Goal: Task Accomplishment & Management: Manage account settings

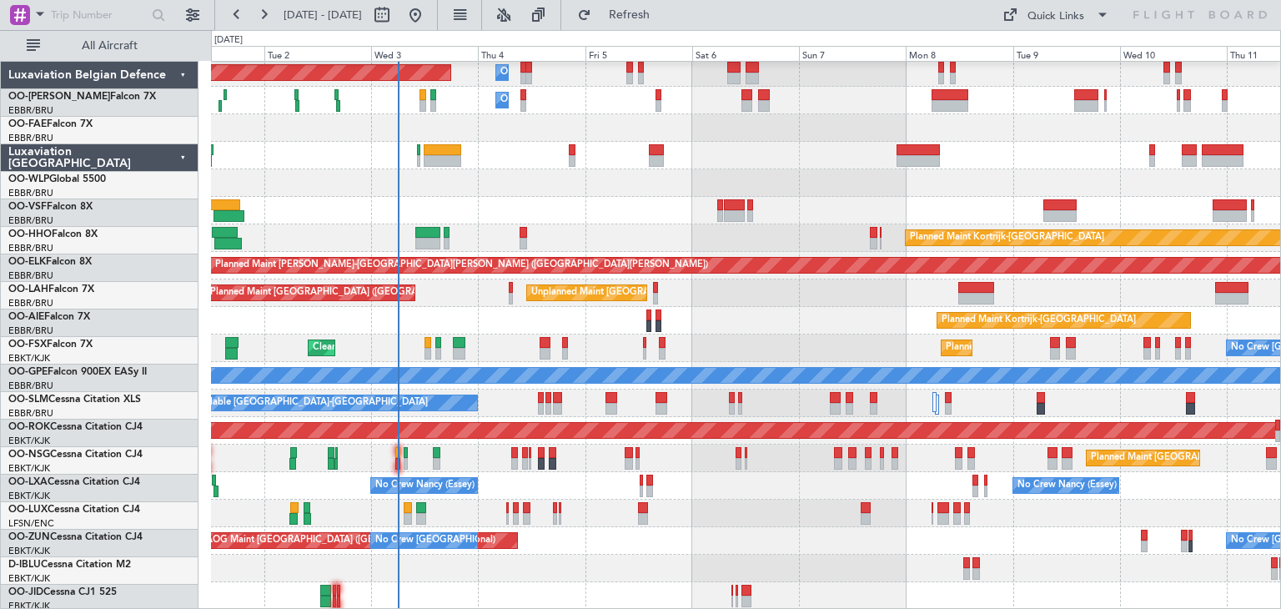
scroll to position [30, 0]
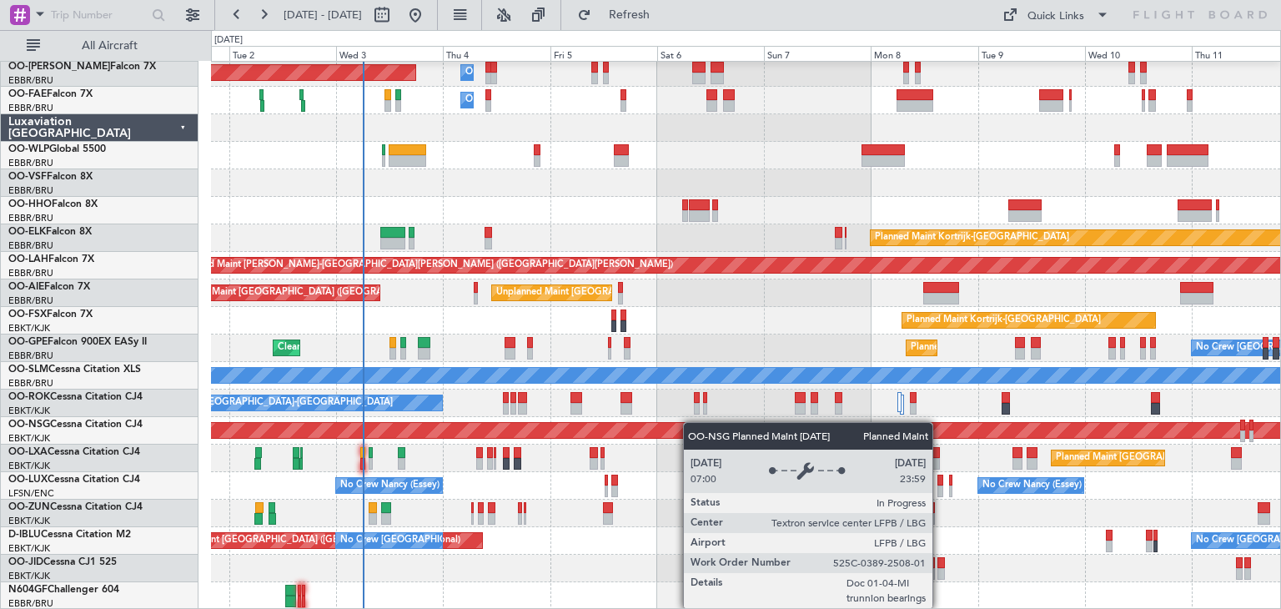
click at [692, 420] on div "Planned Maint [GEOGRAPHIC_DATA] ([GEOGRAPHIC_DATA] National) Owner [GEOGRAPHIC_…" at bounding box center [745, 321] width 1069 height 578
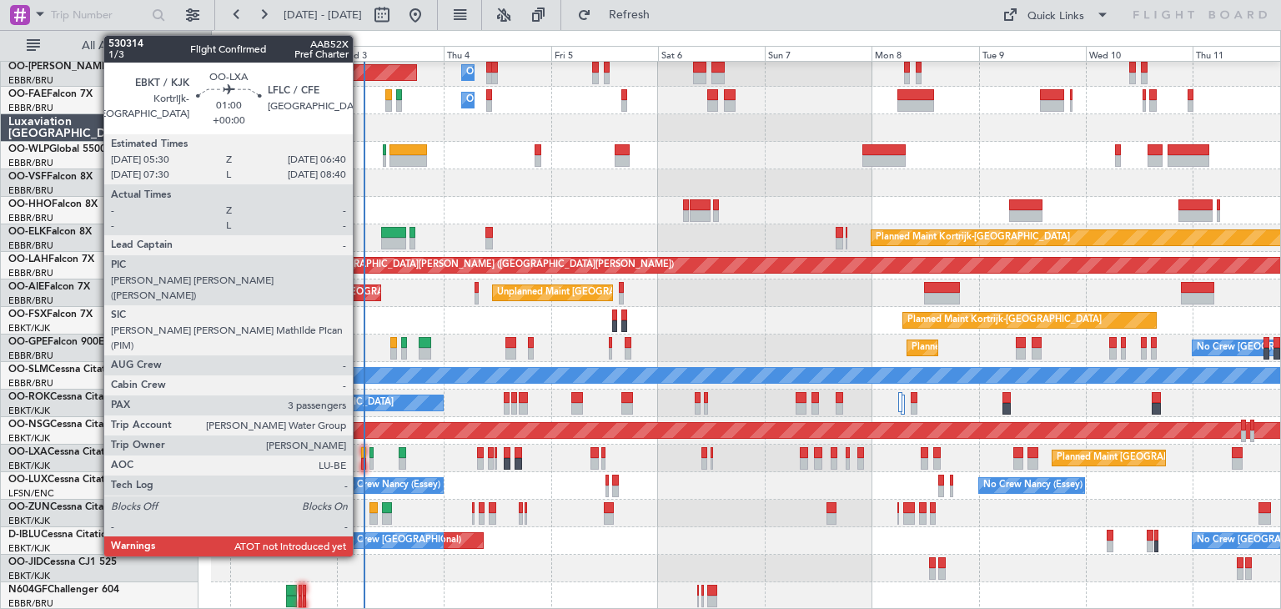
click at [361, 451] on div at bounding box center [364, 453] width 6 height 12
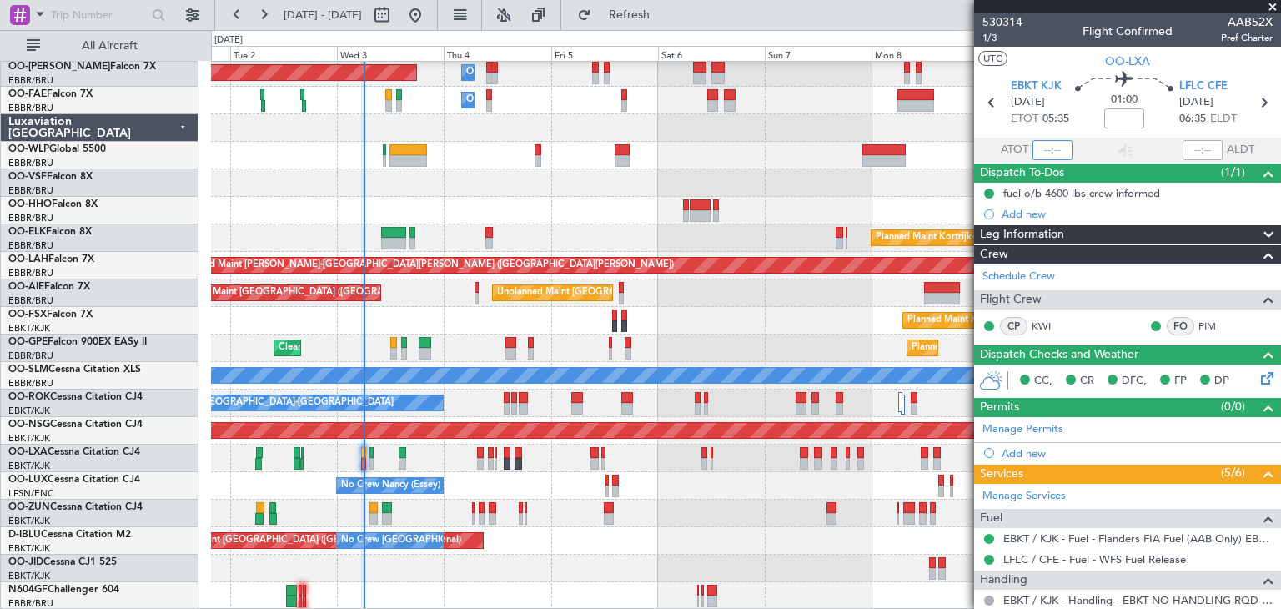
click at [1044, 146] on input "text" at bounding box center [1052, 150] width 40 height 20
click at [1081, 132] on div "01:00" at bounding box center [1124, 103] width 110 height 62
type input "05:57"
click at [745, 303] on div "Unplanned Maint [GEOGRAPHIC_DATA] ([GEOGRAPHIC_DATA] National) Planned Maint [G…" at bounding box center [745, 293] width 1069 height 28
click at [1268, 8] on span at bounding box center [1272, 7] width 17 height 15
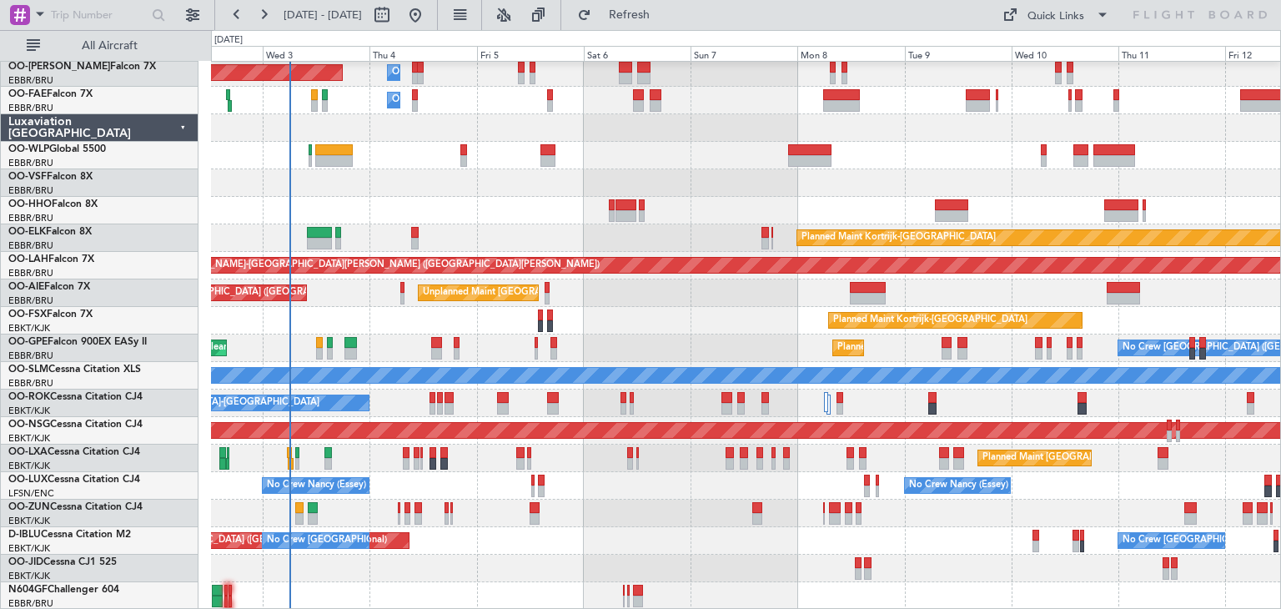
click at [663, 289] on div "Planned Maint [GEOGRAPHIC_DATA] ([GEOGRAPHIC_DATA] National) Owner [GEOGRAPHIC_…" at bounding box center [745, 321] width 1069 height 578
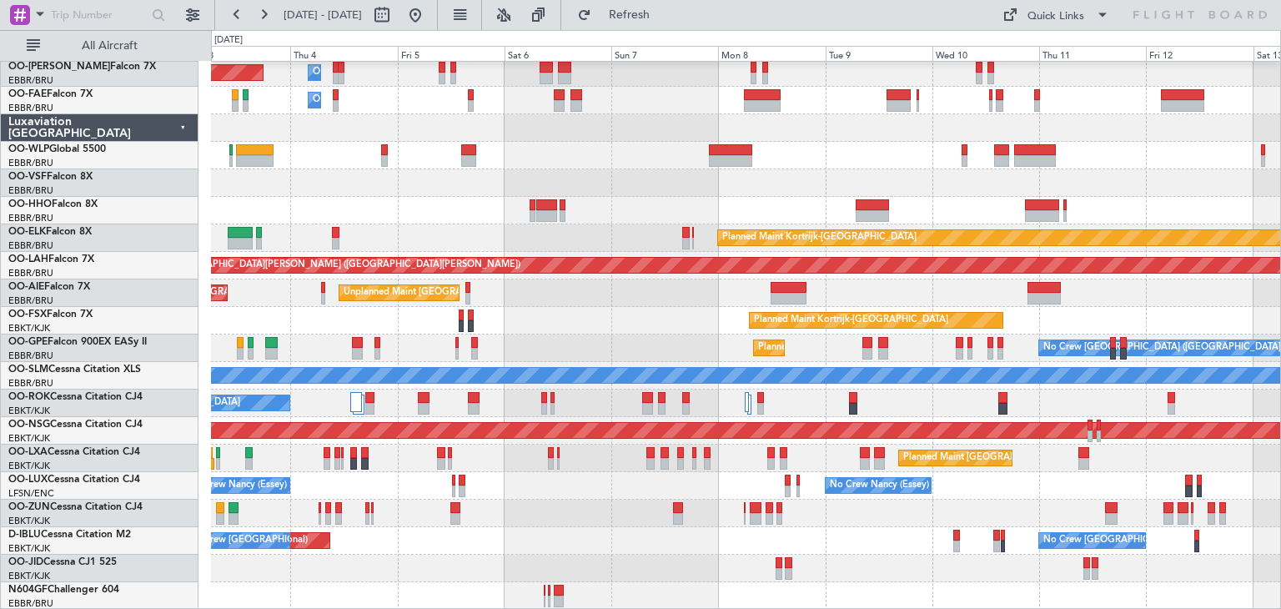
click at [622, 481] on div "Planned Maint [GEOGRAPHIC_DATA] ([GEOGRAPHIC_DATA] National) Owner [GEOGRAPHIC_…" at bounding box center [745, 321] width 1069 height 578
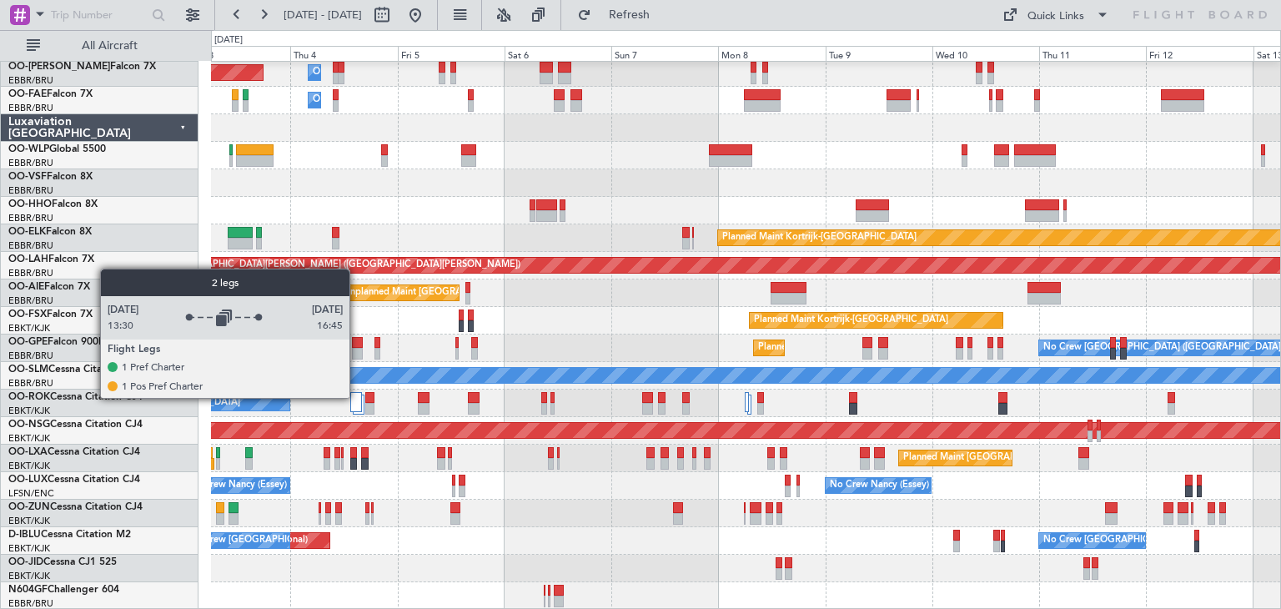
click at [357, 397] on div at bounding box center [356, 402] width 13 height 20
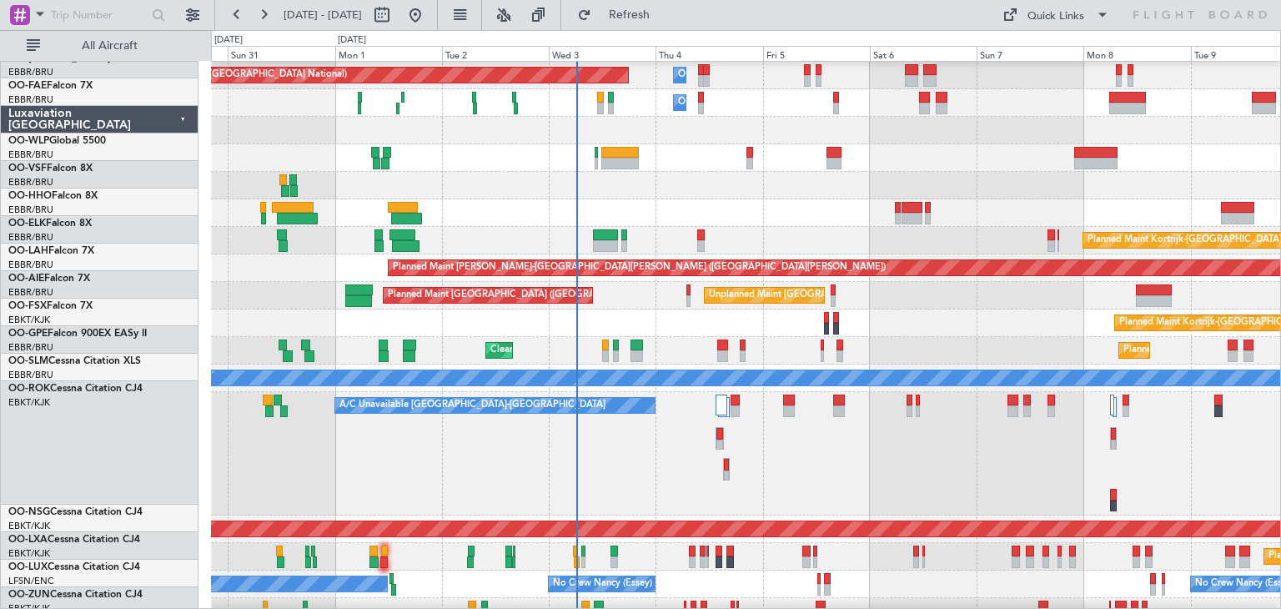
scroll to position [27, 0]
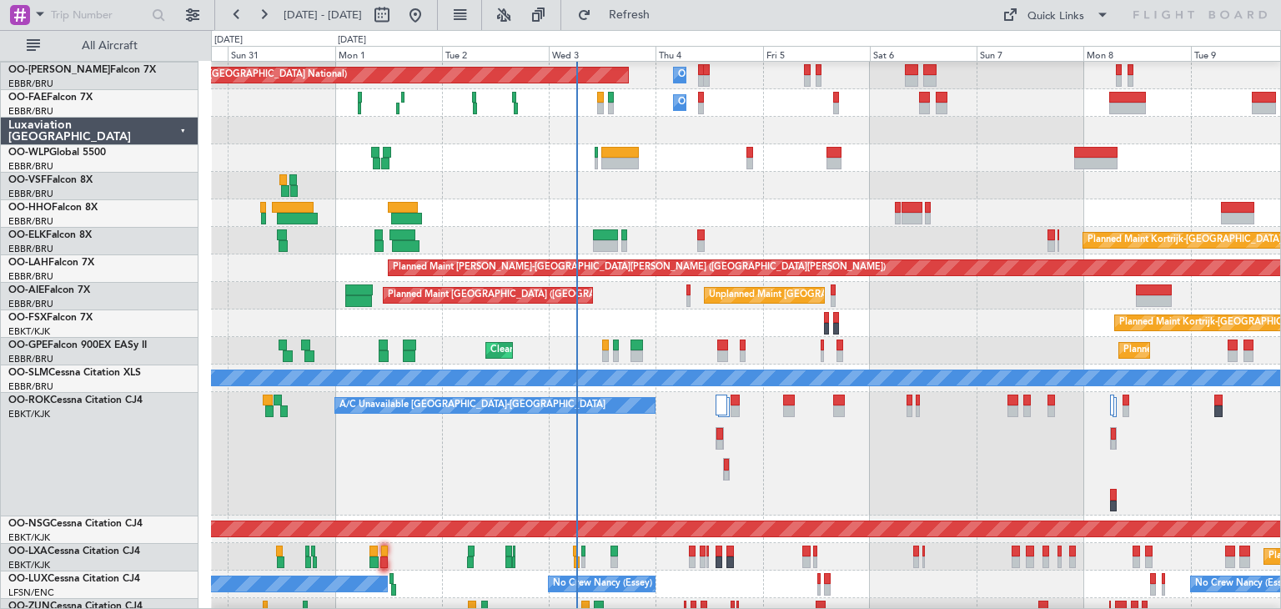
click at [827, 441] on div "A/C Unavailable [GEOGRAPHIC_DATA]-[GEOGRAPHIC_DATA] Planned Maint [GEOGRAPHIC_D…" at bounding box center [745, 453] width 1069 height 123
click at [552, 16] on button at bounding box center [538, 15] width 27 height 27
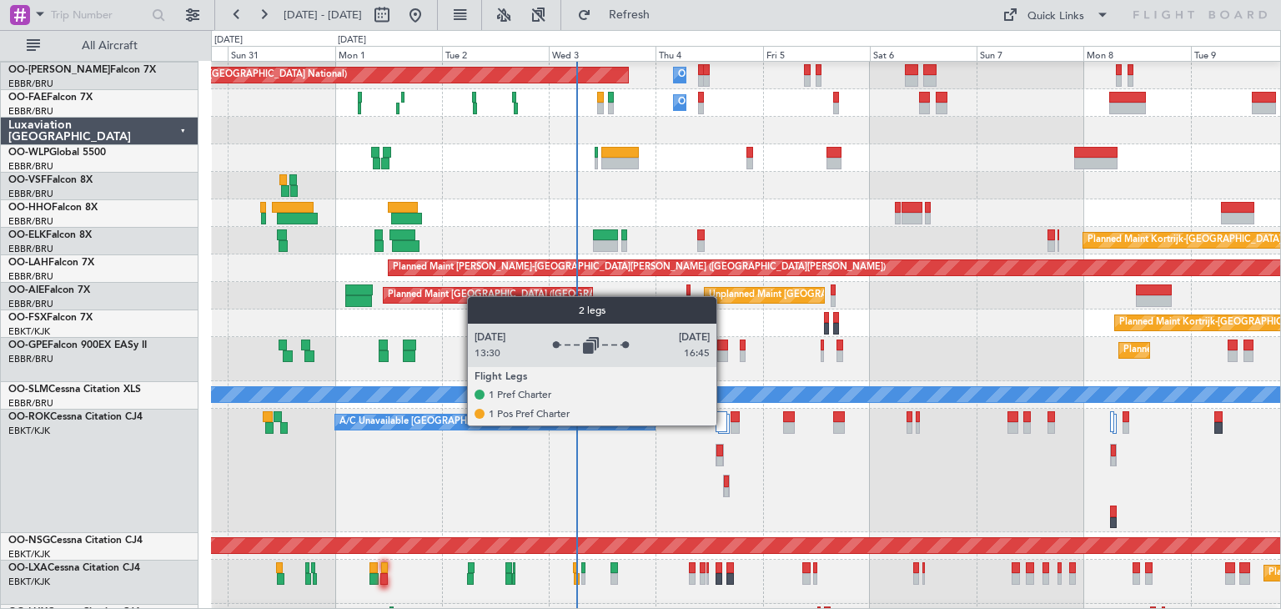
click at [724, 424] on div at bounding box center [721, 421] width 13 height 20
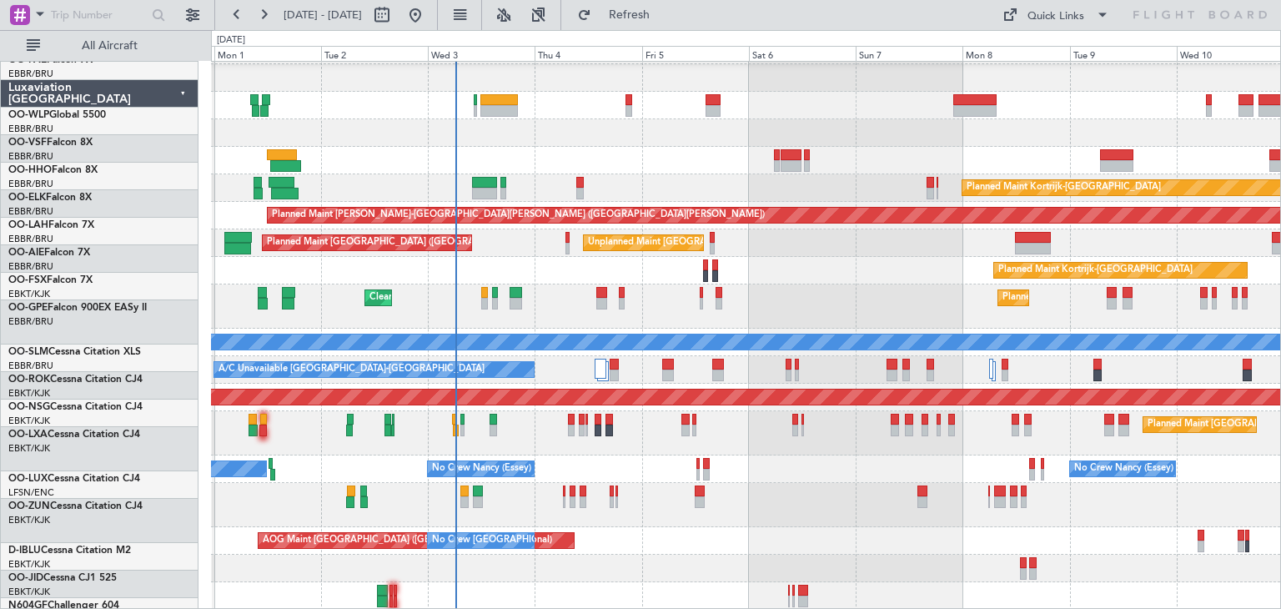
scroll to position [80, 0]
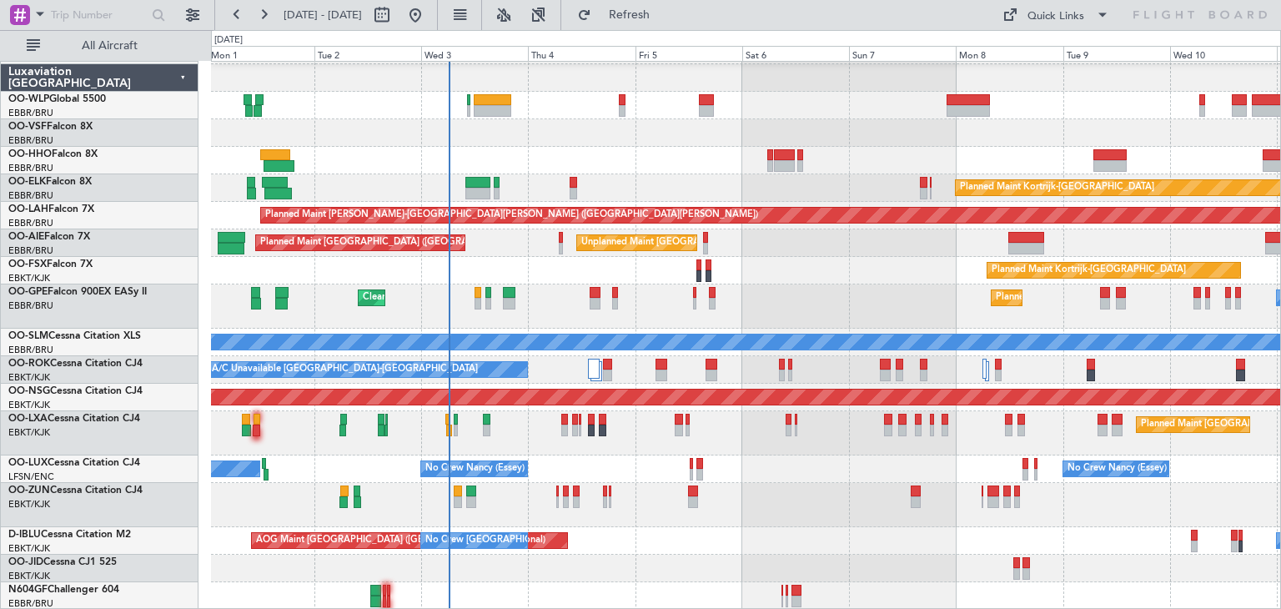
click at [827, 259] on div "Owner Melsbroek Air Base Planned Maint [GEOGRAPHIC_DATA] ([GEOGRAPHIC_DATA]) Pl…" at bounding box center [745, 296] width 1069 height 628
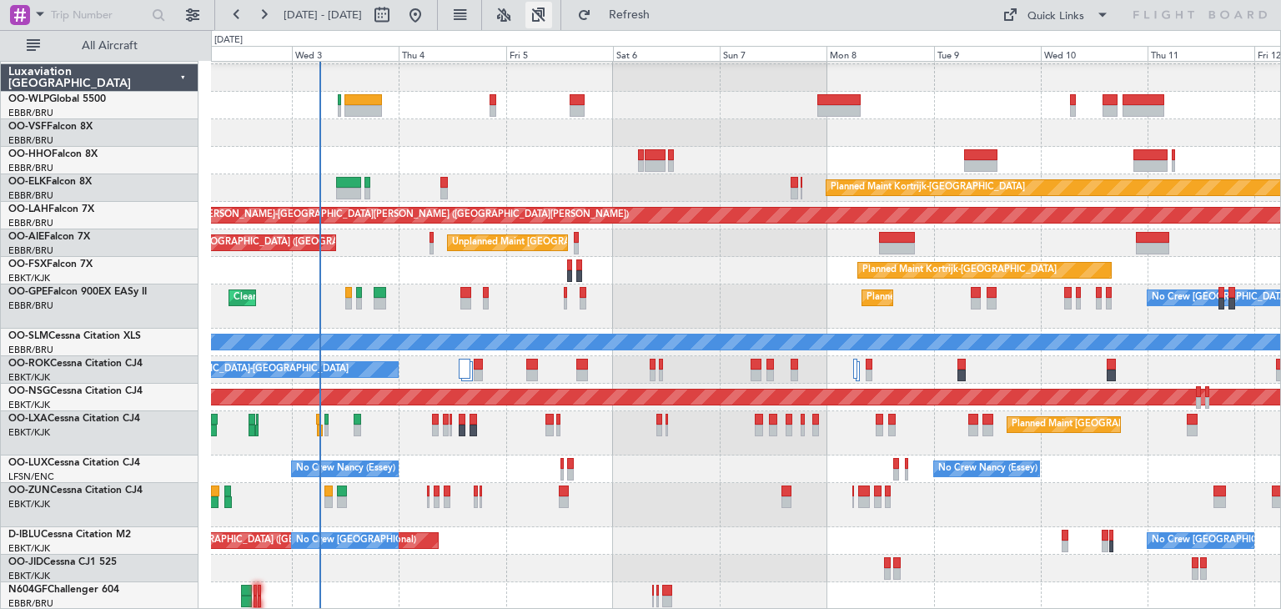
click at [552, 12] on button at bounding box center [538, 15] width 27 height 27
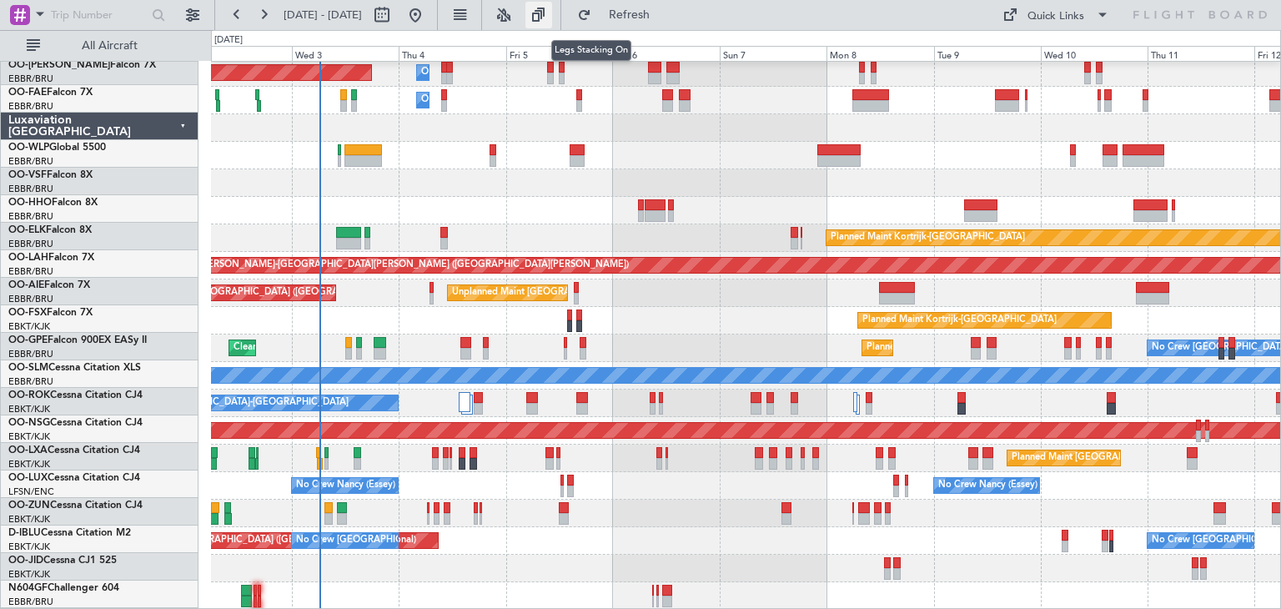
scroll to position [30, 0]
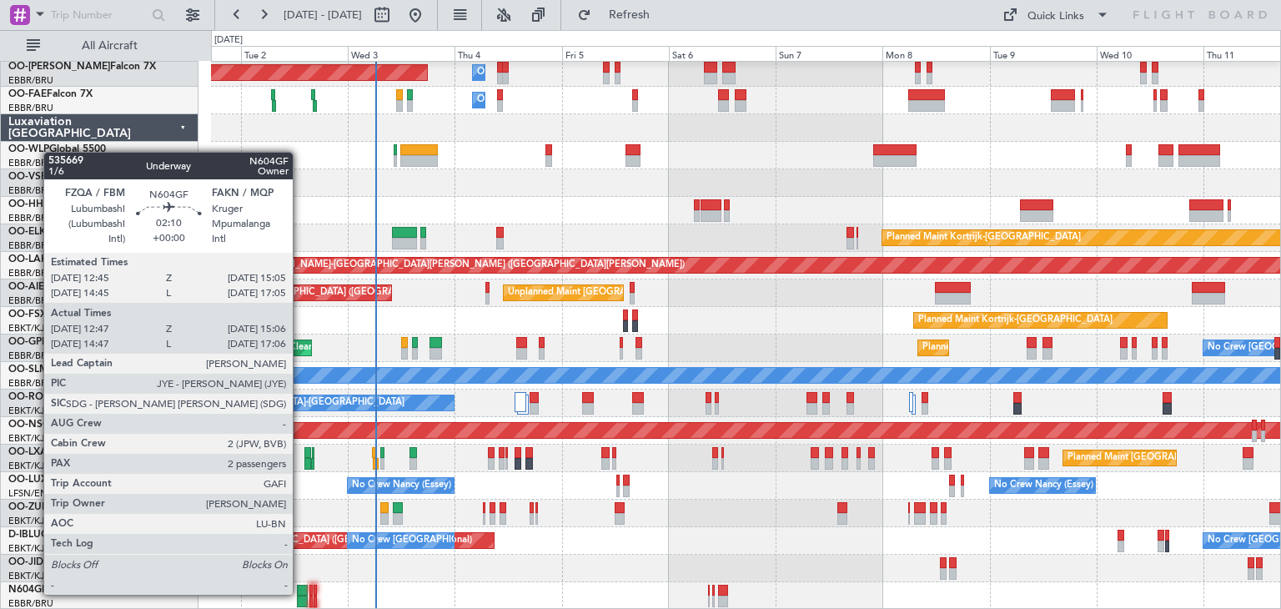
click at [300, 593] on div at bounding box center [302, 591] width 11 height 12
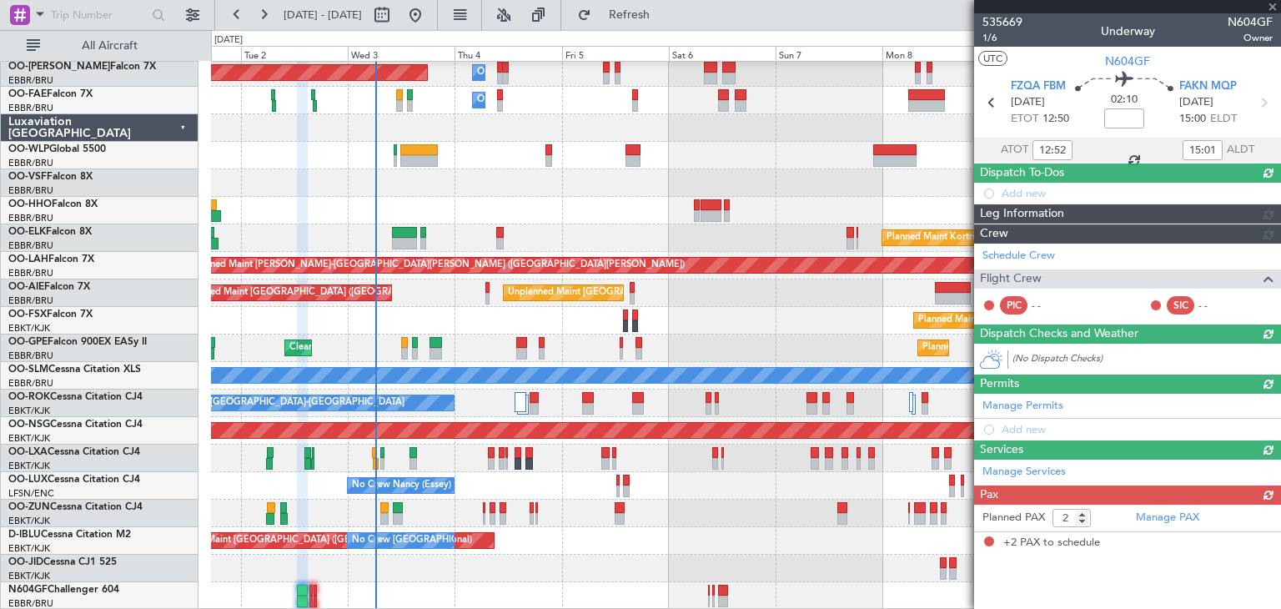
click at [1270, 8] on div at bounding box center [1127, 6] width 307 height 13
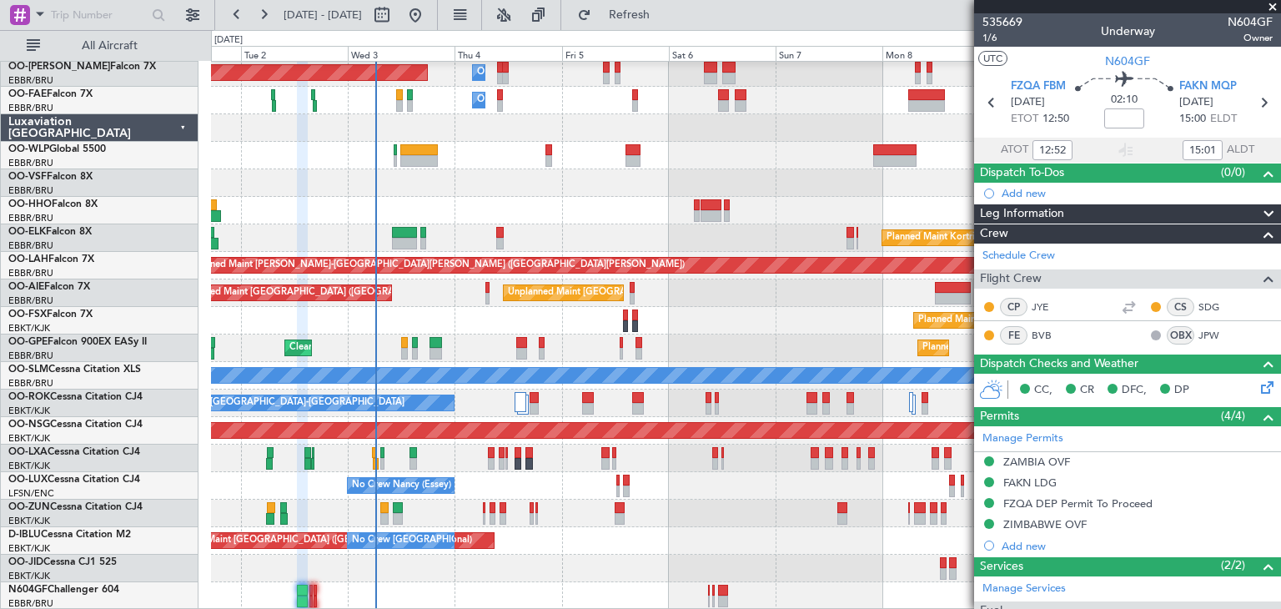
click at [1272, 6] on span at bounding box center [1272, 7] width 17 height 15
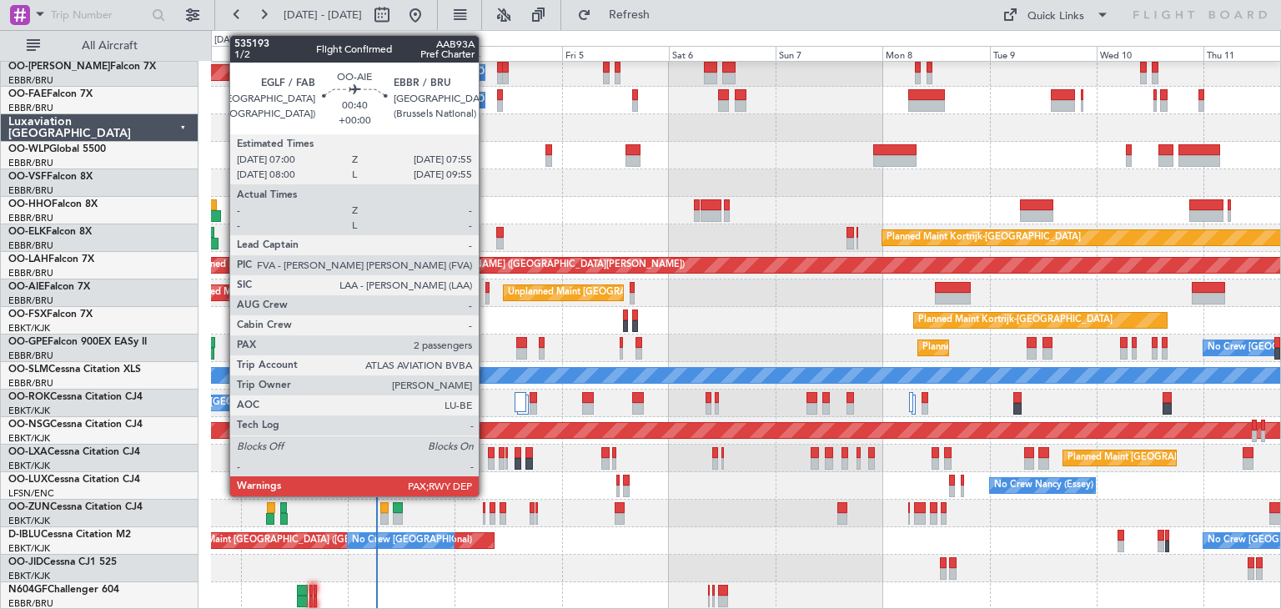
click at [486, 289] on div at bounding box center [487, 288] width 4 height 12
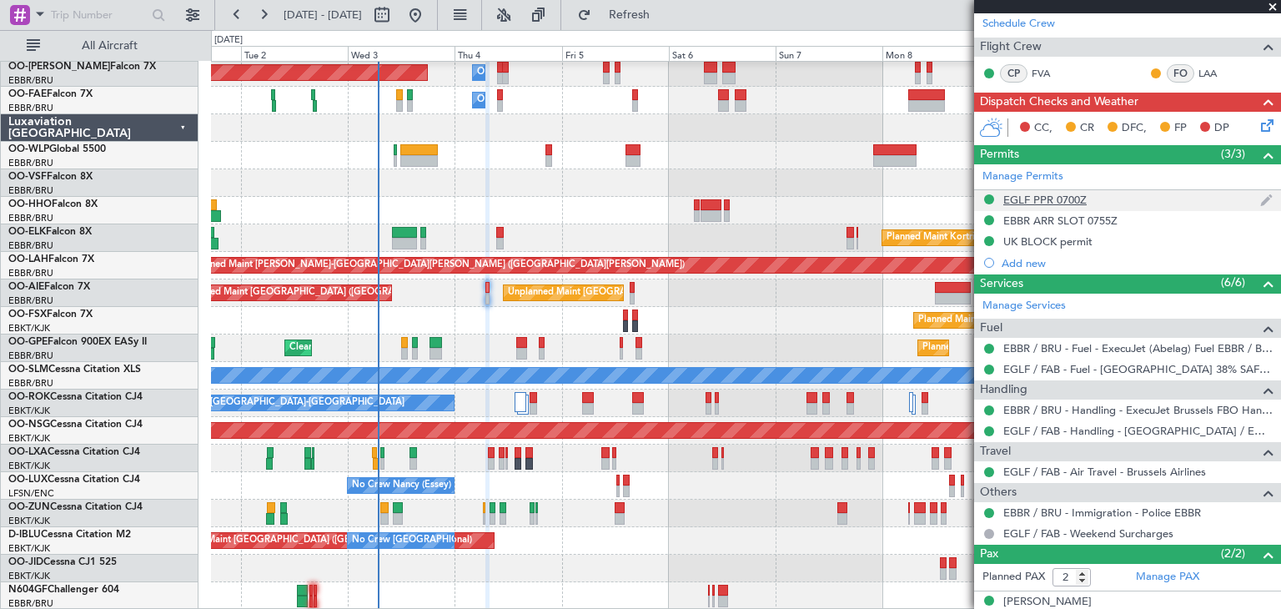
scroll to position [245, 0]
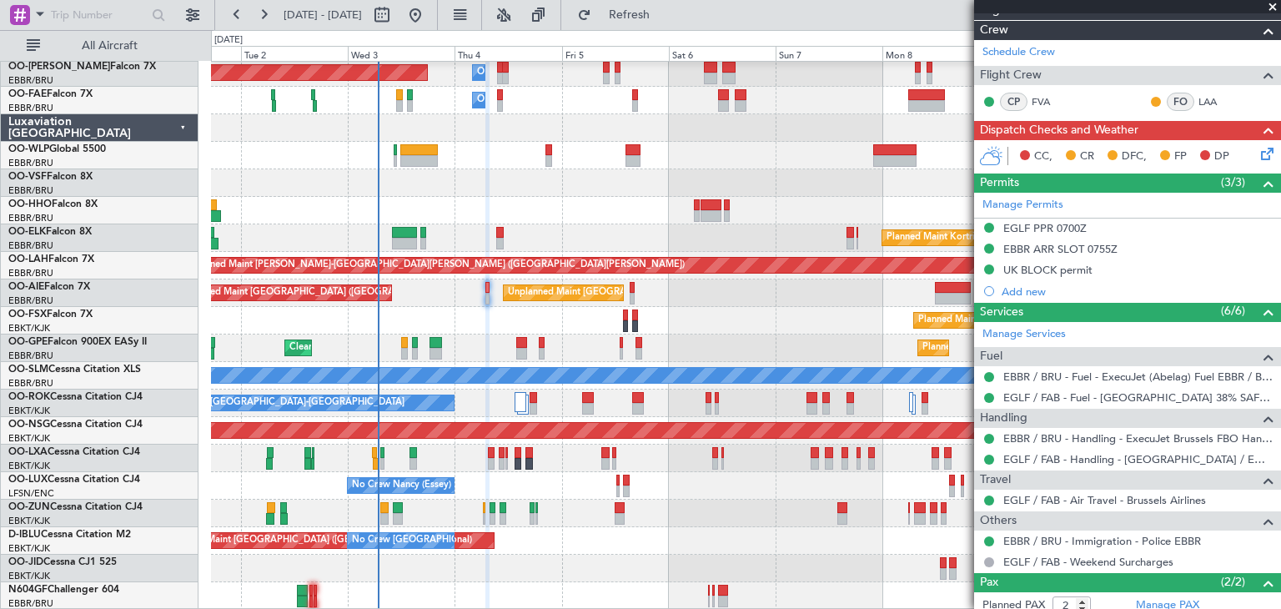
click at [1257, 152] on icon at bounding box center [1263, 150] width 13 height 13
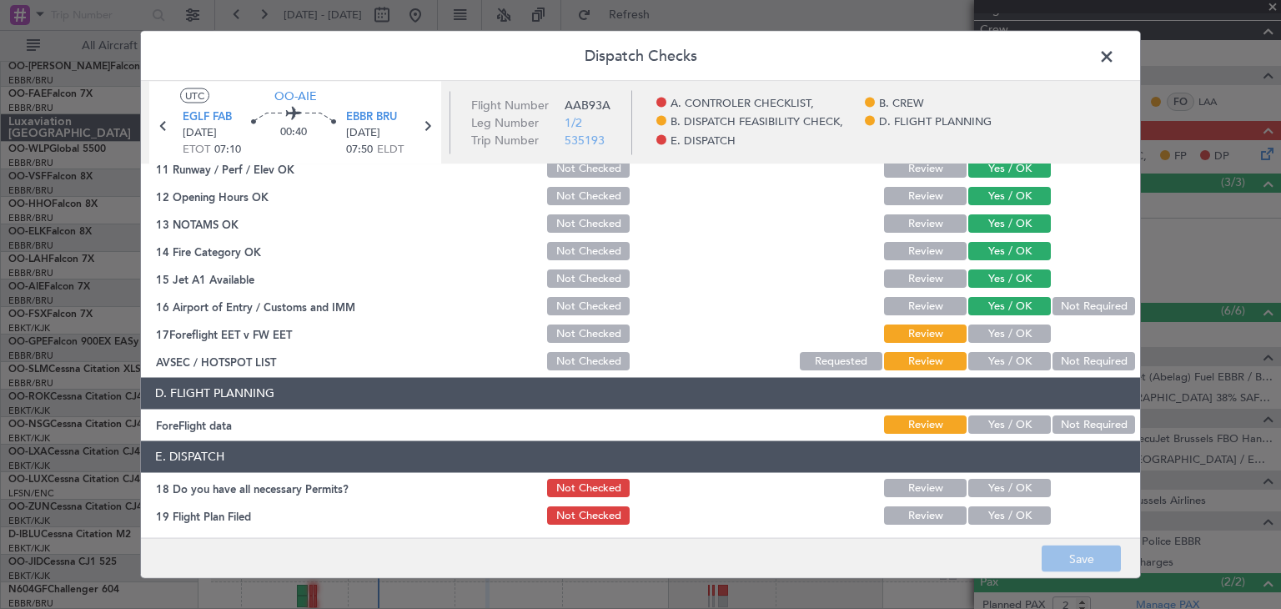
scroll to position [477, 0]
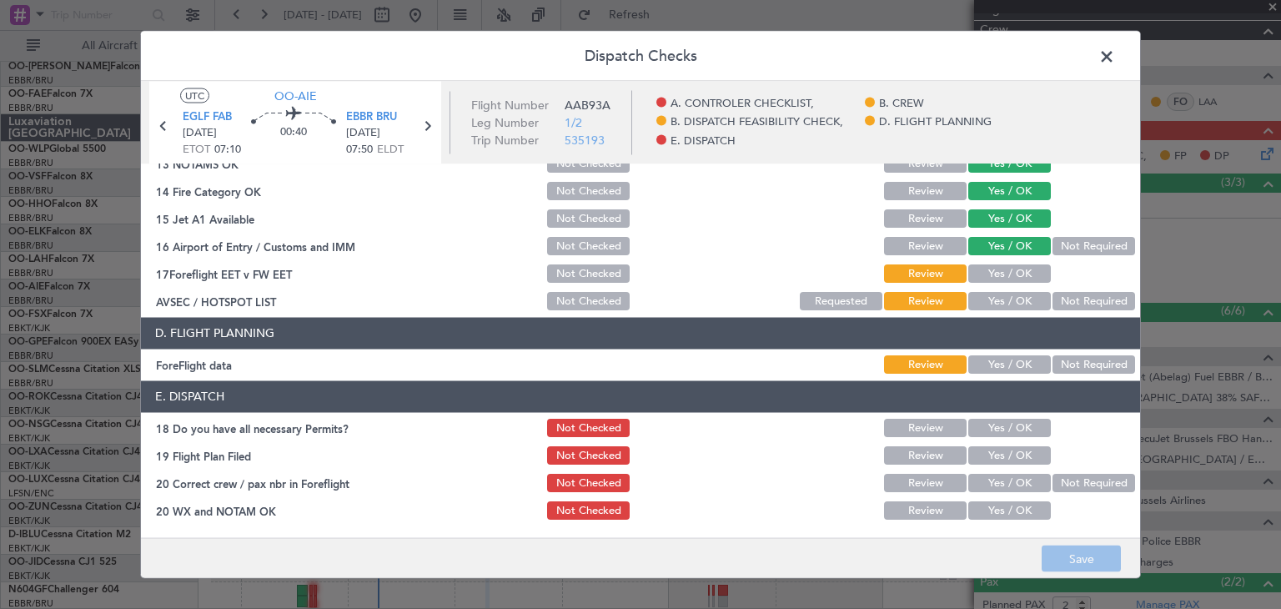
drag, startPoint x: 982, startPoint y: 299, endPoint x: 827, endPoint y: 336, distance: 159.4
click at [982, 300] on button "Yes / OK" at bounding box center [1009, 302] width 83 height 18
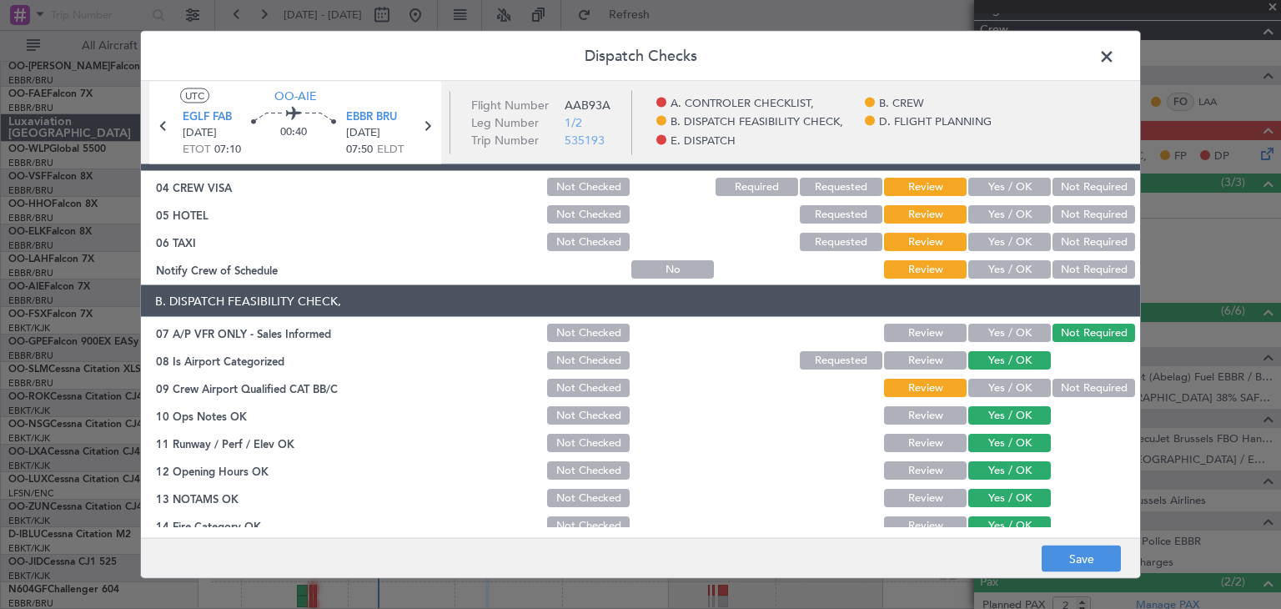
scroll to position [0, 0]
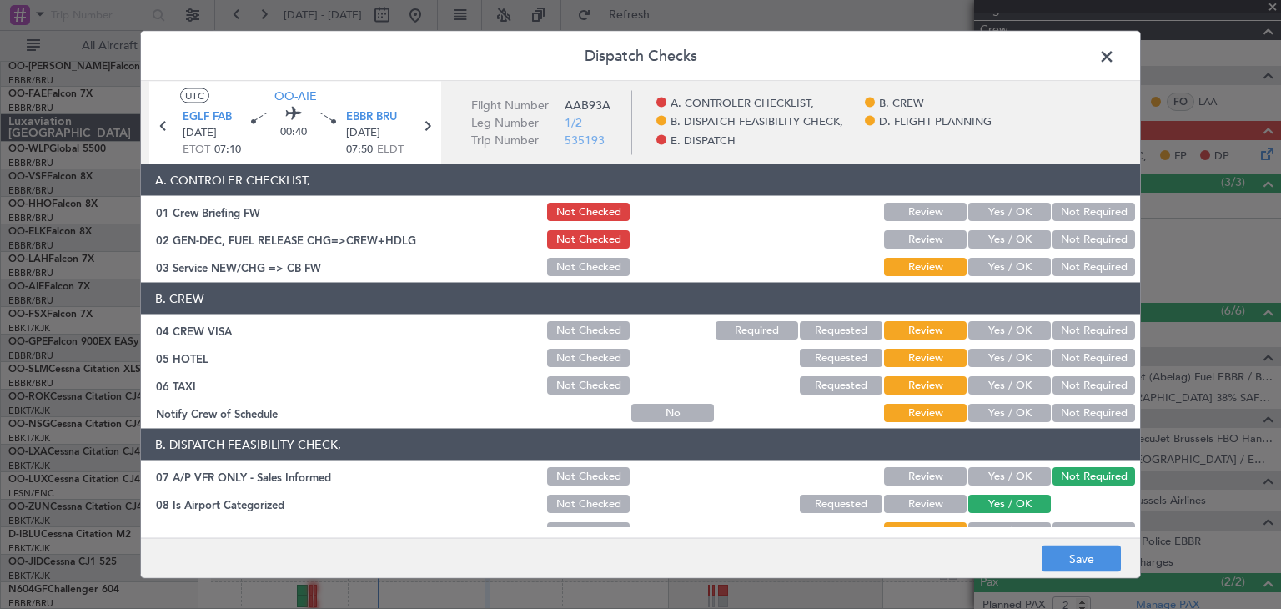
click at [1115, 57] on span at bounding box center [1115, 60] width 0 height 33
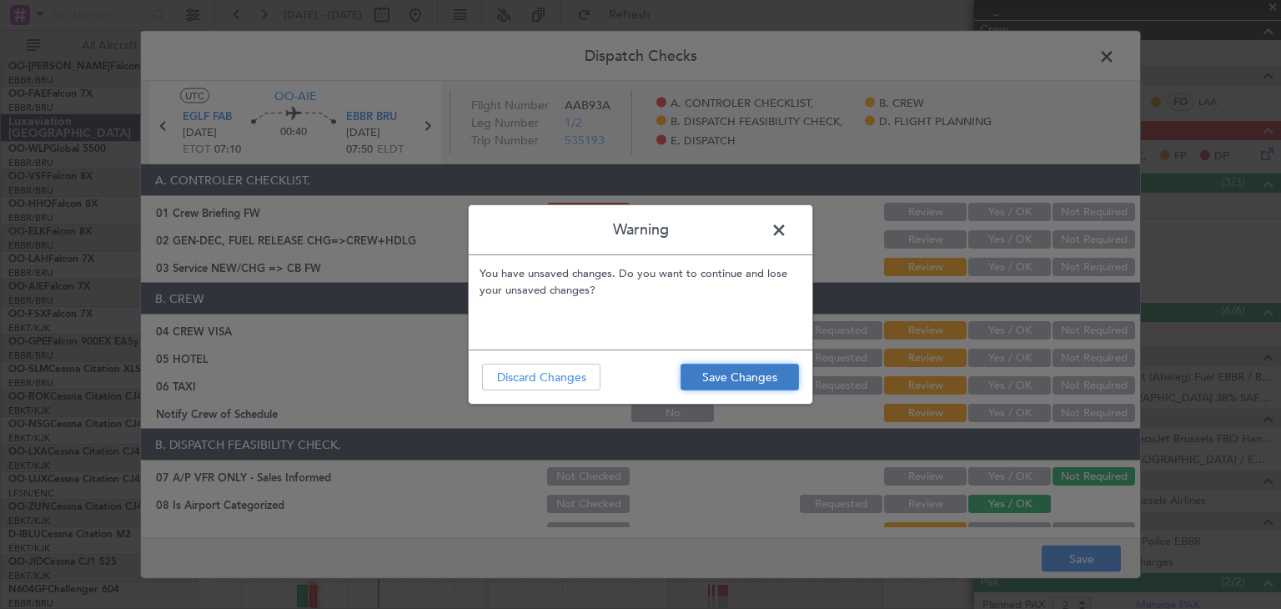
click at [740, 385] on button "Save Changes" at bounding box center [739, 377] width 118 height 27
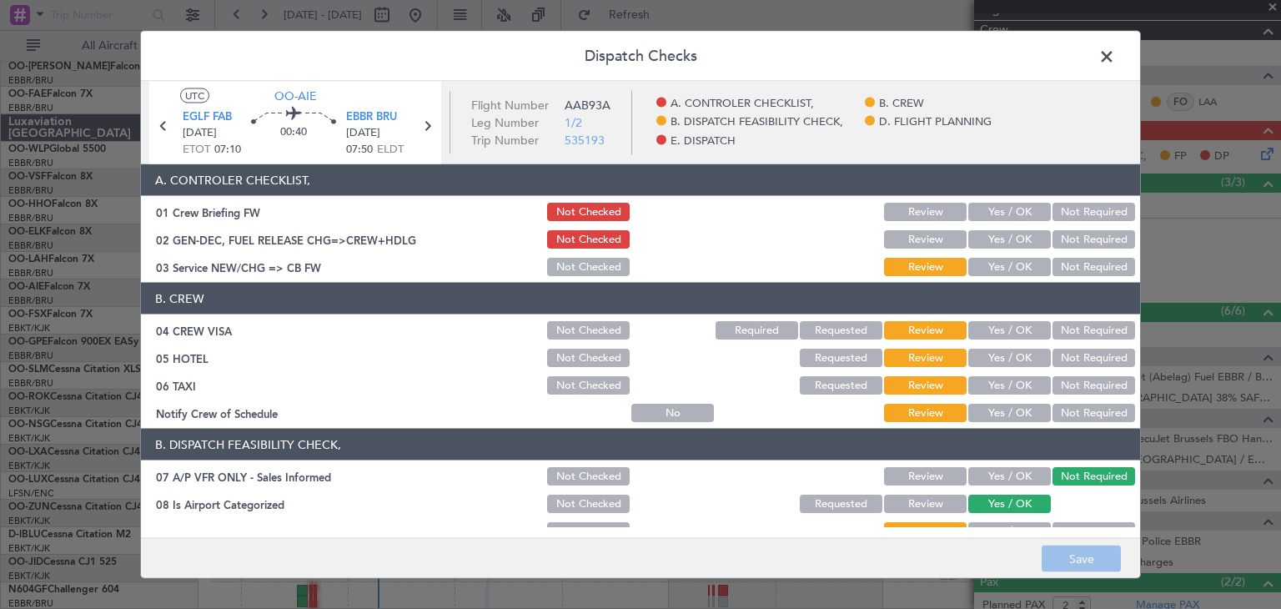
click at [1115, 53] on span at bounding box center [1115, 60] width 0 height 33
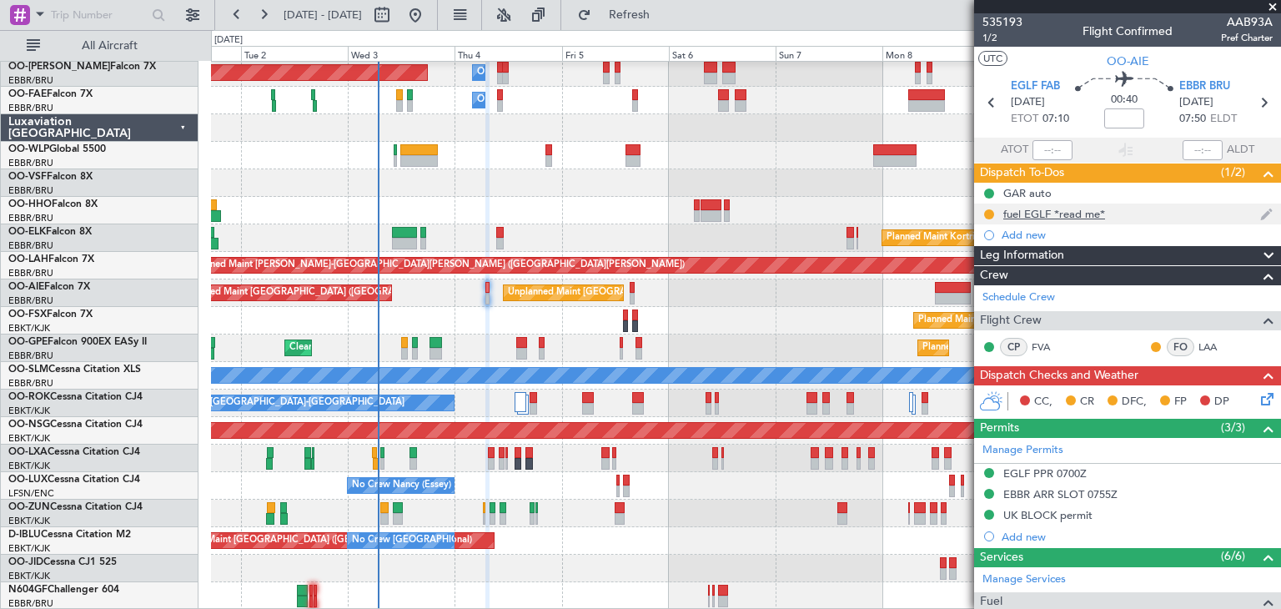
click at [1036, 211] on div "fuel EGLF *read me*" at bounding box center [1054, 214] width 102 height 14
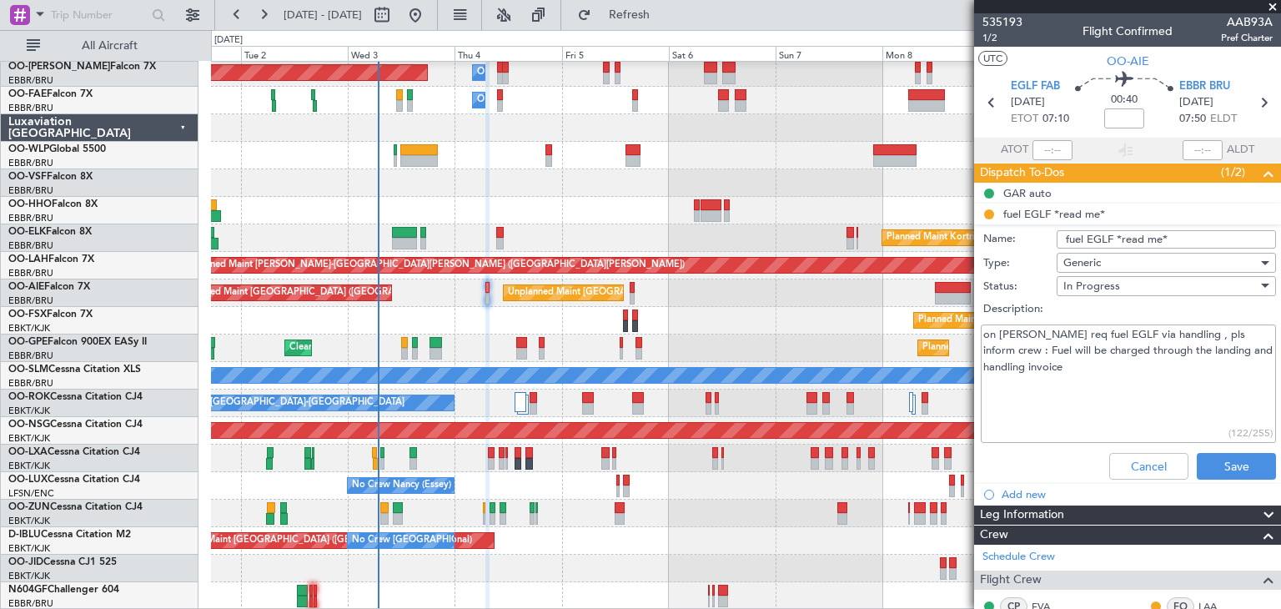
drag, startPoint x: 1067, startPoint y: 365, endPoint x: 983, endPoint y: 324, distance: 93.6
click at [983, 324] on textarea "on [PERSON_NAME] req fuel EGLF via handling , pls inform crew : Fuel will be ch…" at bounding box center [1128, 383] width 295 height 119
click at [1077, 369] on textarea "on [PERSON_NAME] req fuel EGLF via handling , pls inform crew : Fuel will be ch…" at bounding box center [1128, 383] width 295 height 119
drag, startPoint x: 1075, startPoint y: 367, endPoint x: 978, endPoint y: 329, distance: 103.8
click at [978, 329] on div "on [PERSON_NAME] req fuel EGLF via handling , pls inform crew : Fuel will be ch…" at bounding box center [1128, 384] width 324 height 126
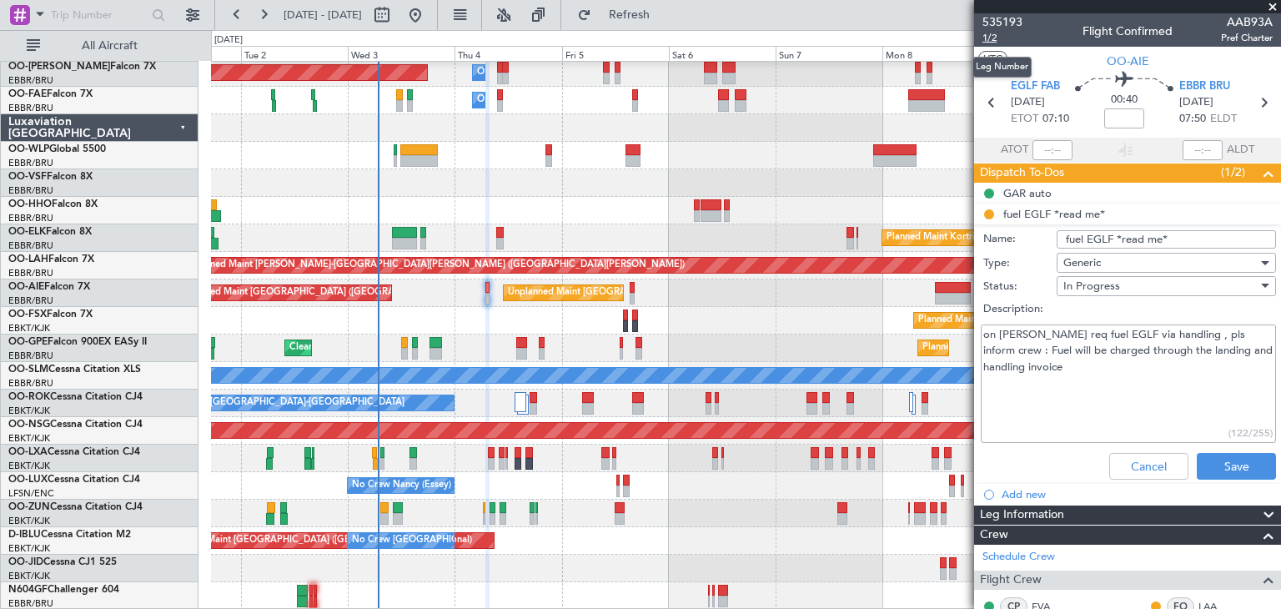
click at [996, 38] on span "1/2" at bounding box center [1002, 38] width 40 height 14
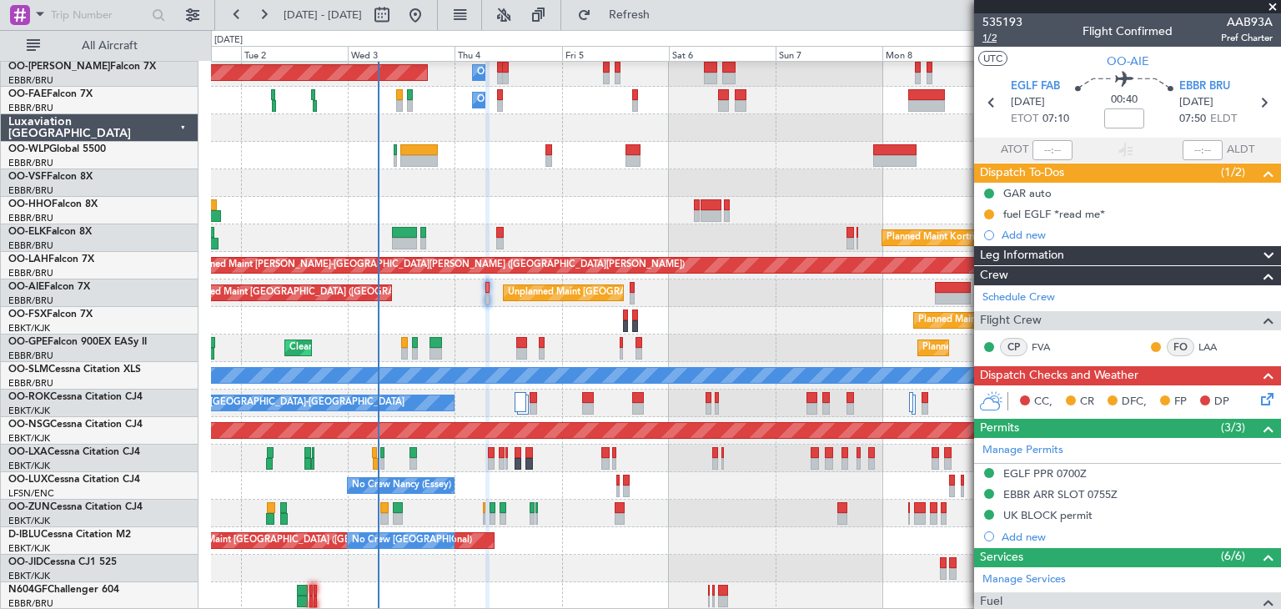
click at [993, 37] on span "1/2" at bounding box center [1002, 38] width 40 height 14
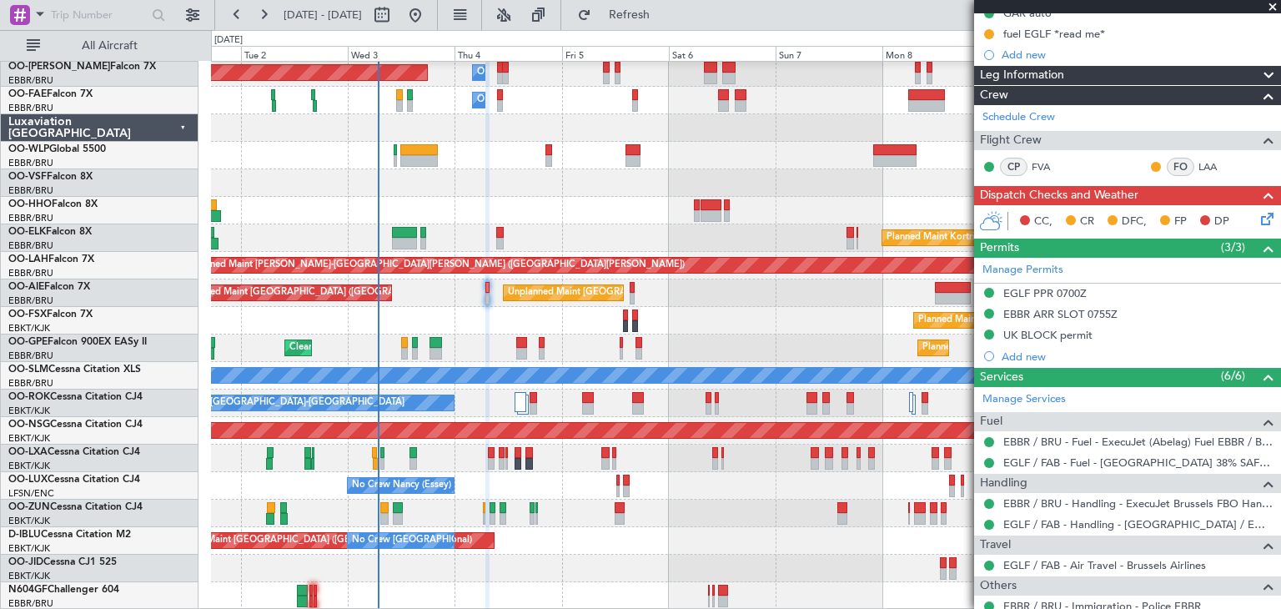
scroll to position [162, 0]
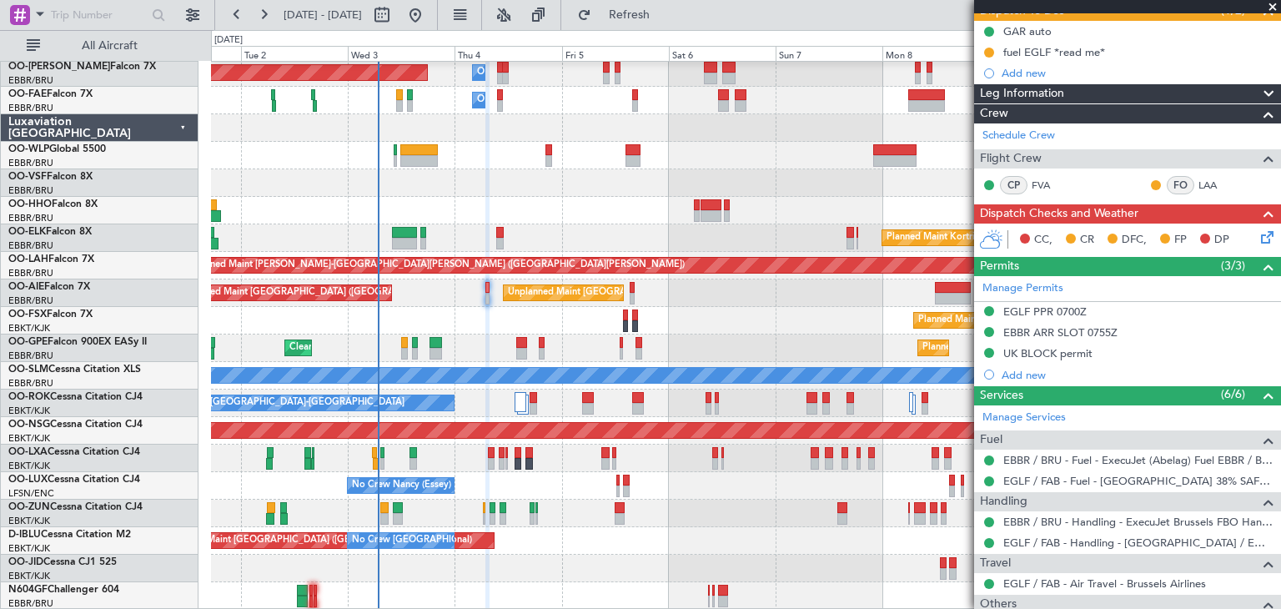
click at [1257, 238] on icon at bounding box center [1263, 234] width 13 height 13
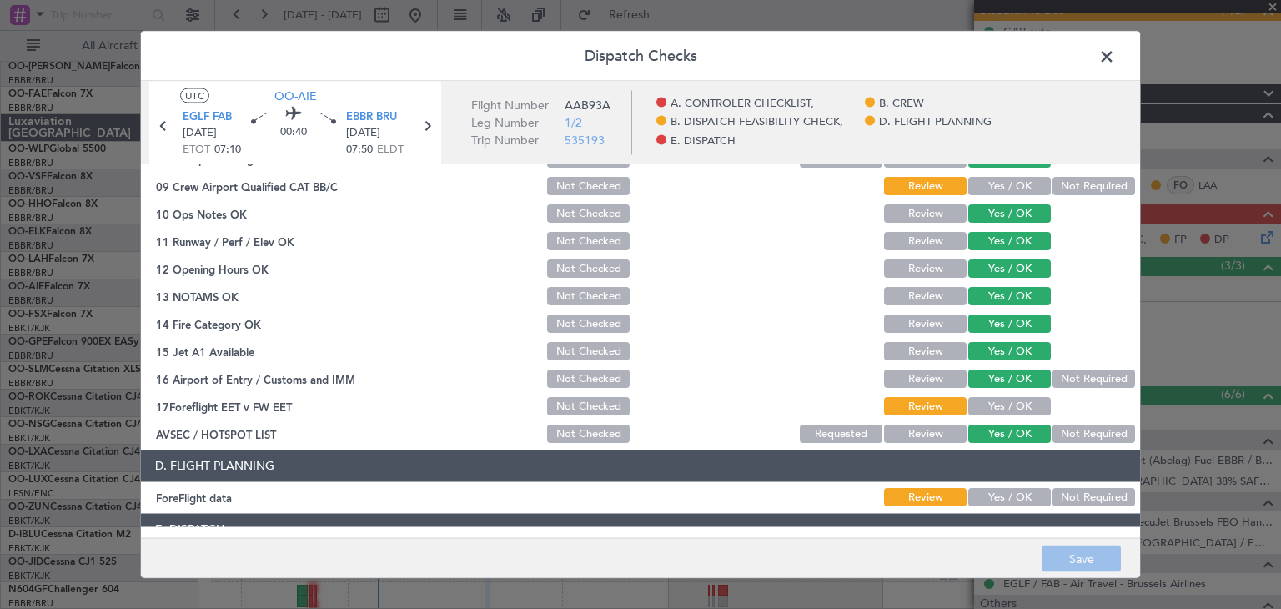
scroll to position [477, 0]
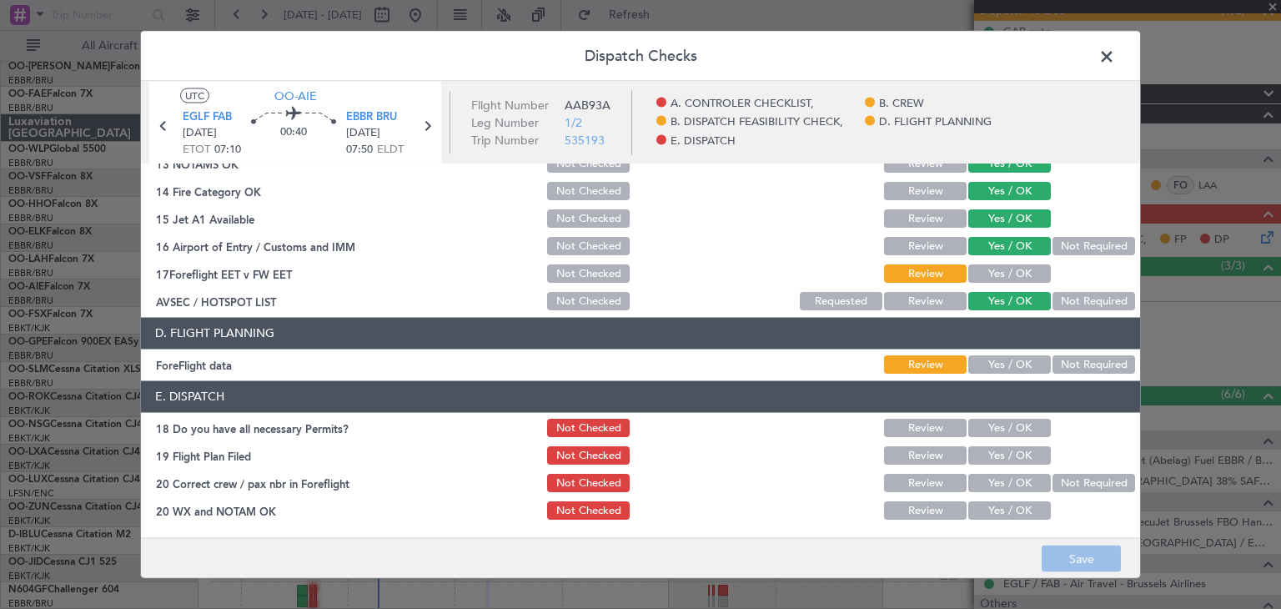
click at [977, 509] on button "Yes / OK" at bounding box center [1009, 511] width 83 height 18
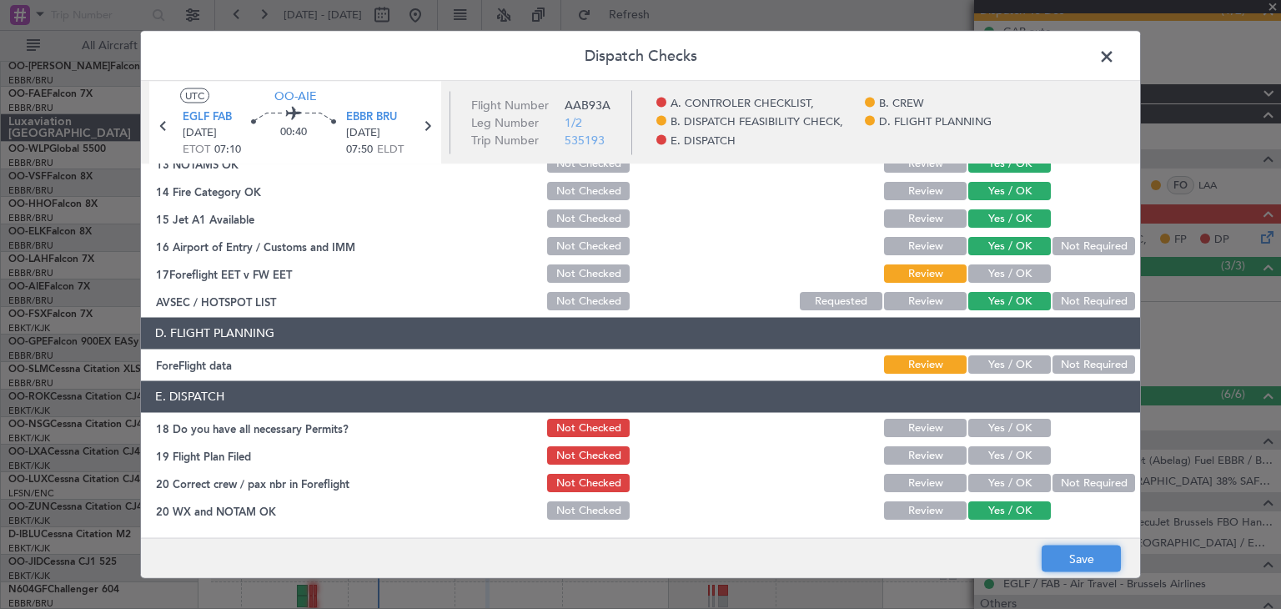
click at [1088, 551] on button "Save" at bounding box center [1081, 558] width 79 height 27
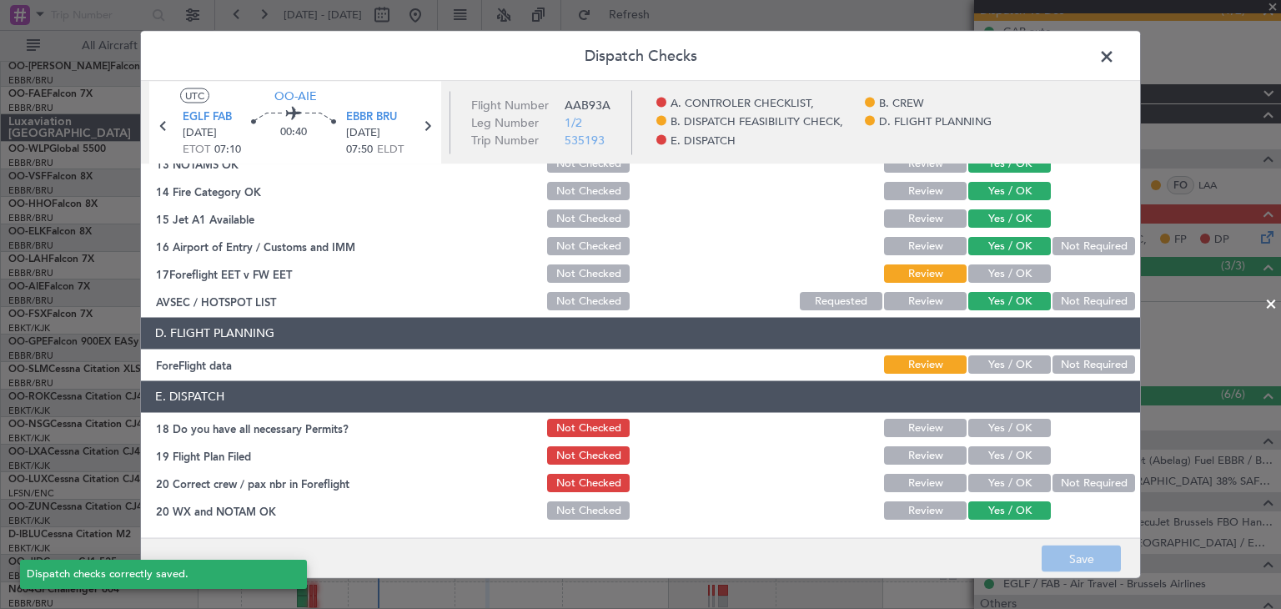
click at [981, 480] on button "Yes / OK" at bounding box center [1009, 483] width 83 height 18
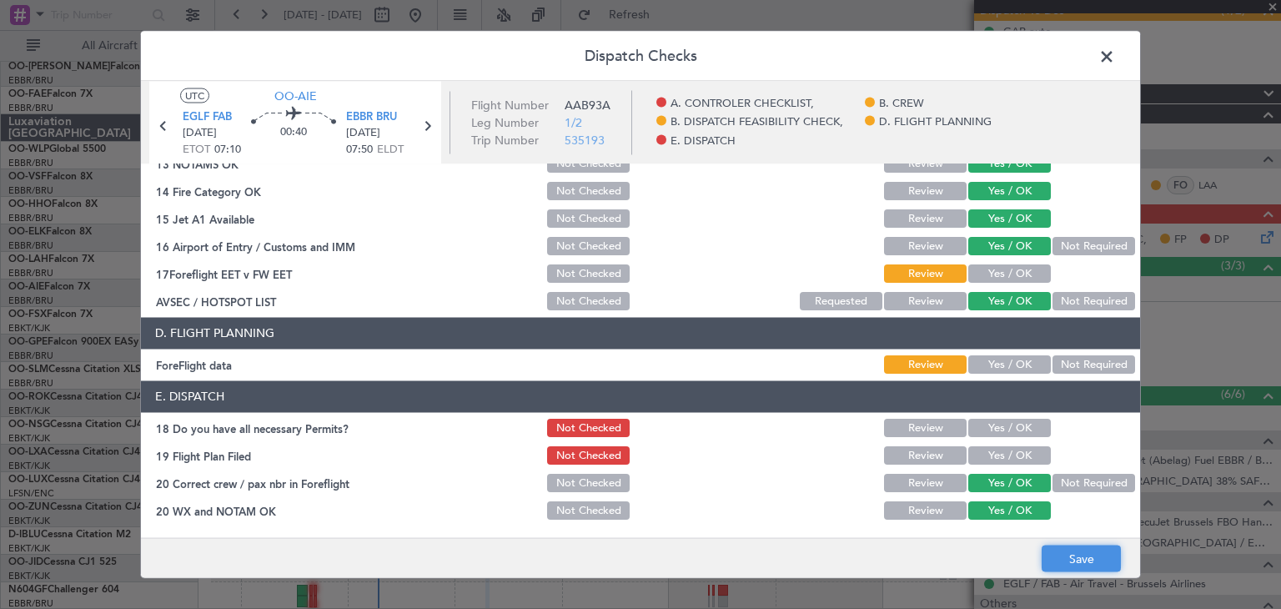
click at [1078, 551] on button "Save" at bounding box center [1081, 558] width 79 height 27
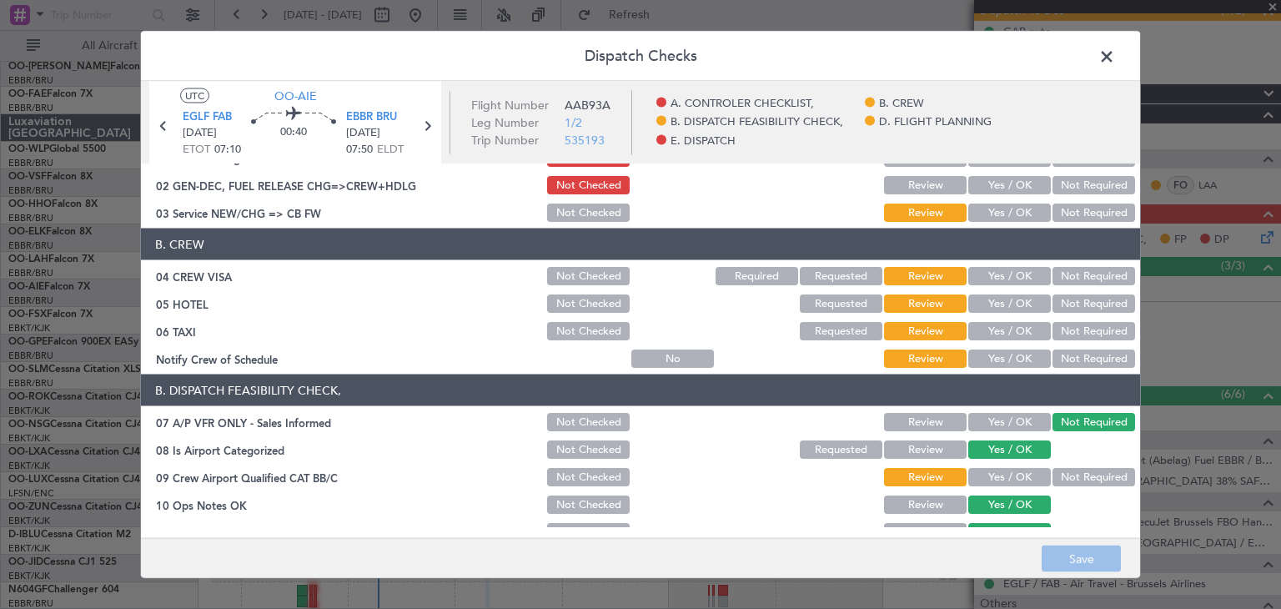
scroll to position [0, 0]
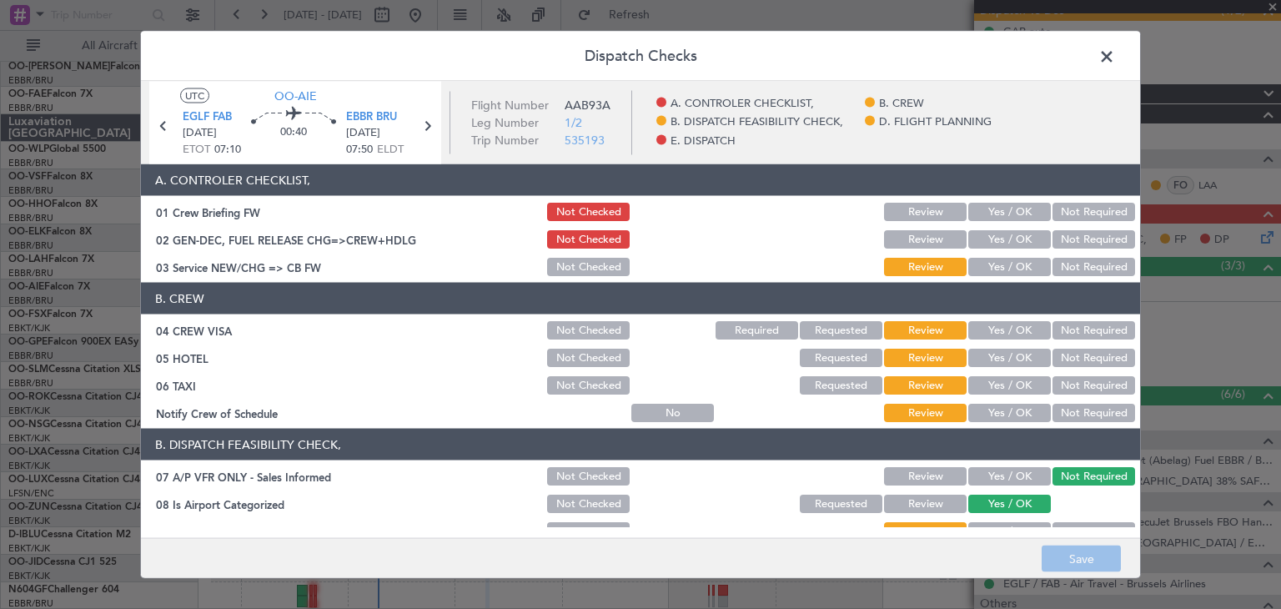
click at [1115, 59] on span at bounding box center [1115, 60] width 0 height 33
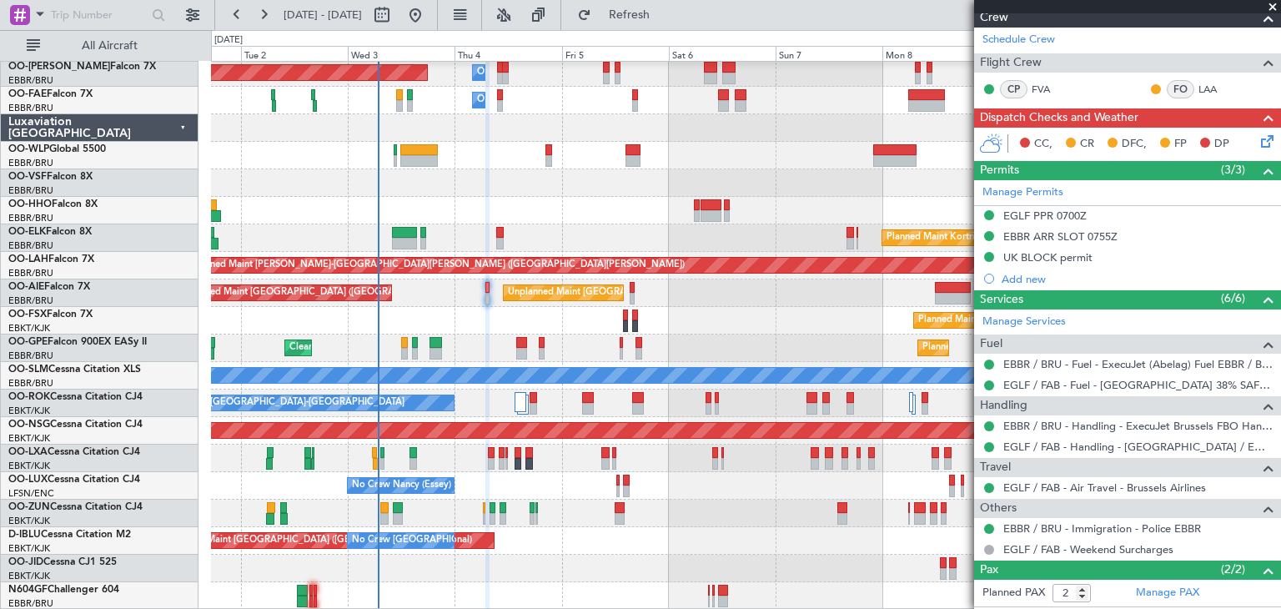
scroll to position [245, 0]
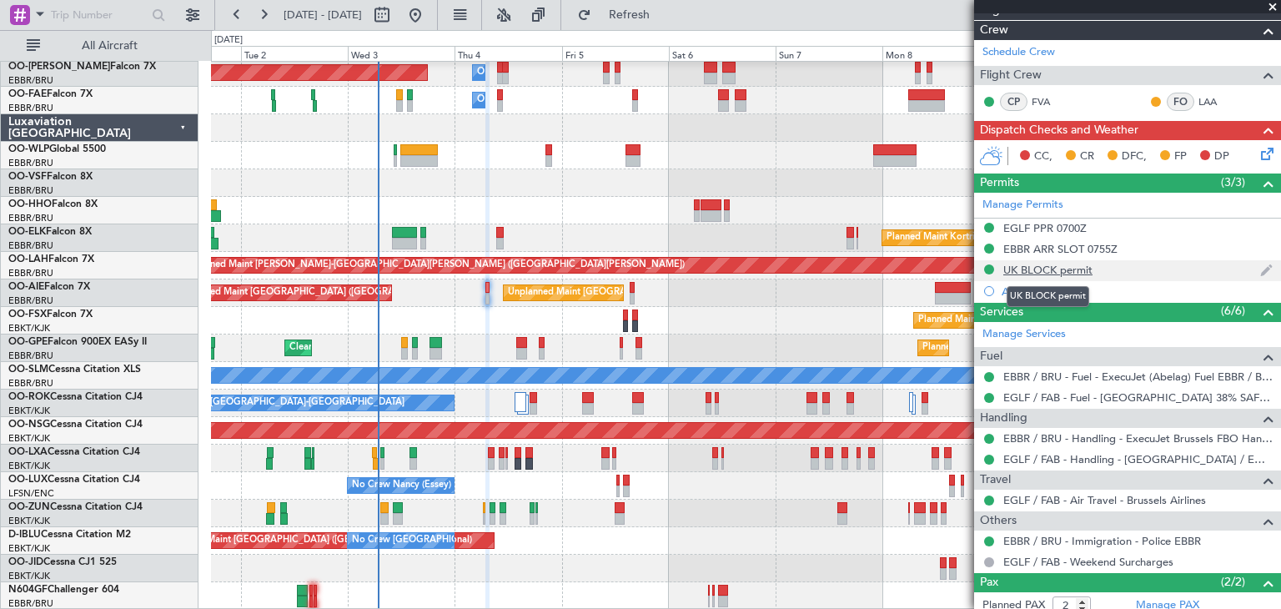
click at [1079, 269] on div "UK BLOCK permit" at bounding box center [1047, 270] width 89 height 14
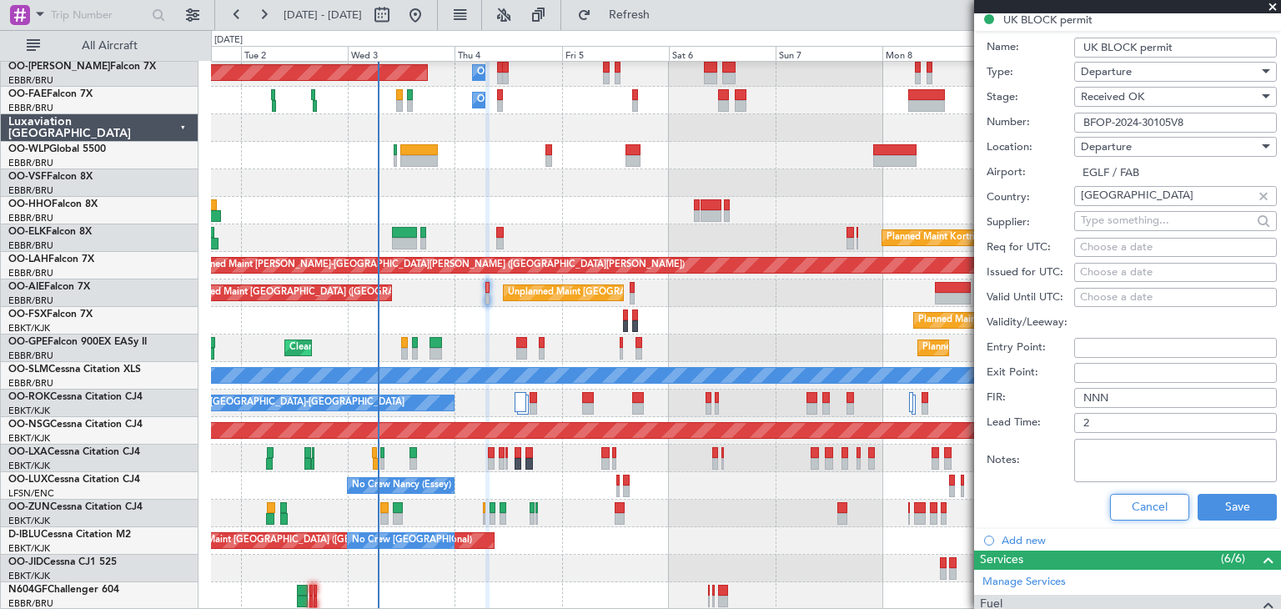
click at [1110, 499] on button "Cancel" at bounding box center [1149, 507] width 79 height 27
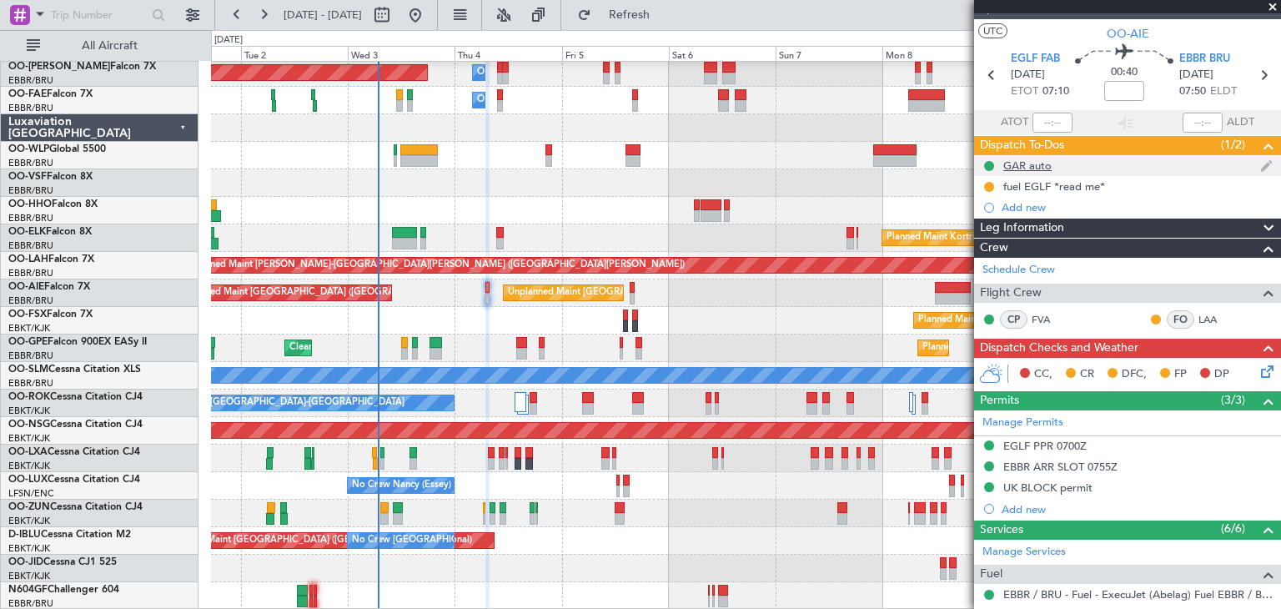
scroll to position [0, 0]
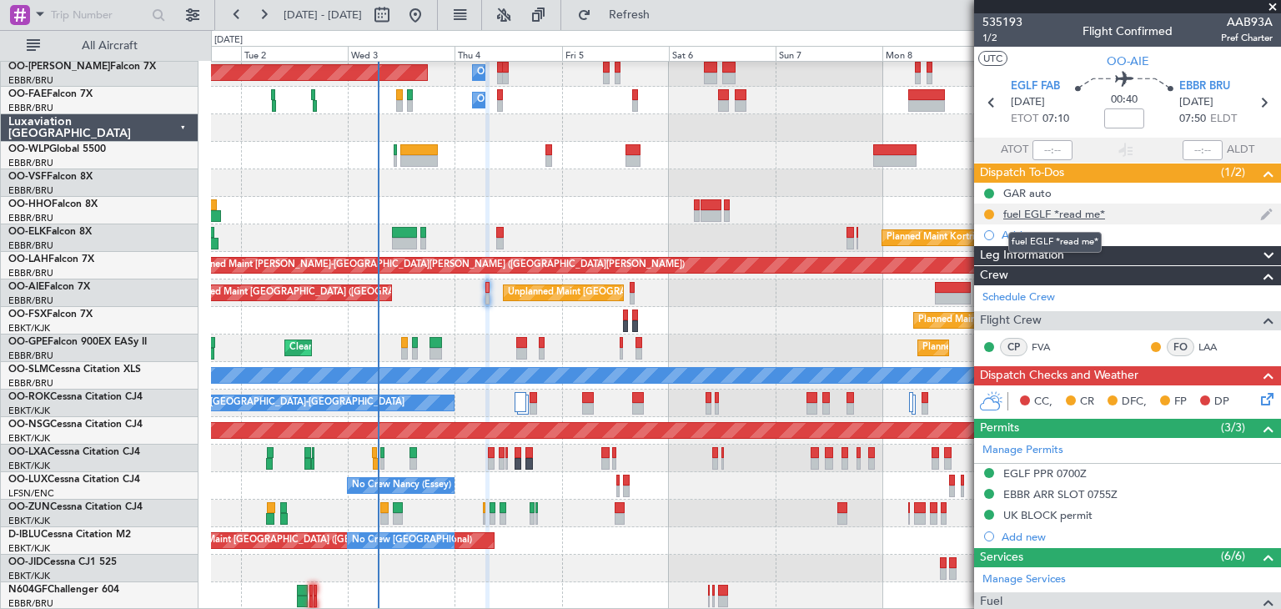
click at [1081, 216] on div "fuel EGLF *read me*" at bounding box center [1054, 214] width 102 height 14
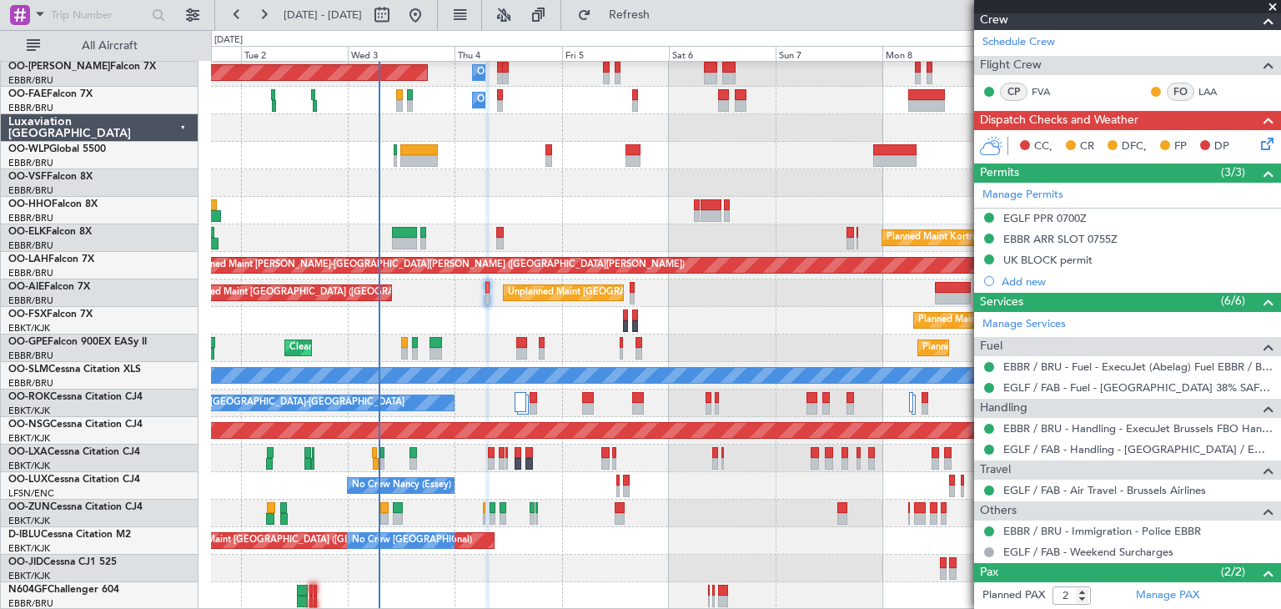
scroll to position [584, 0]
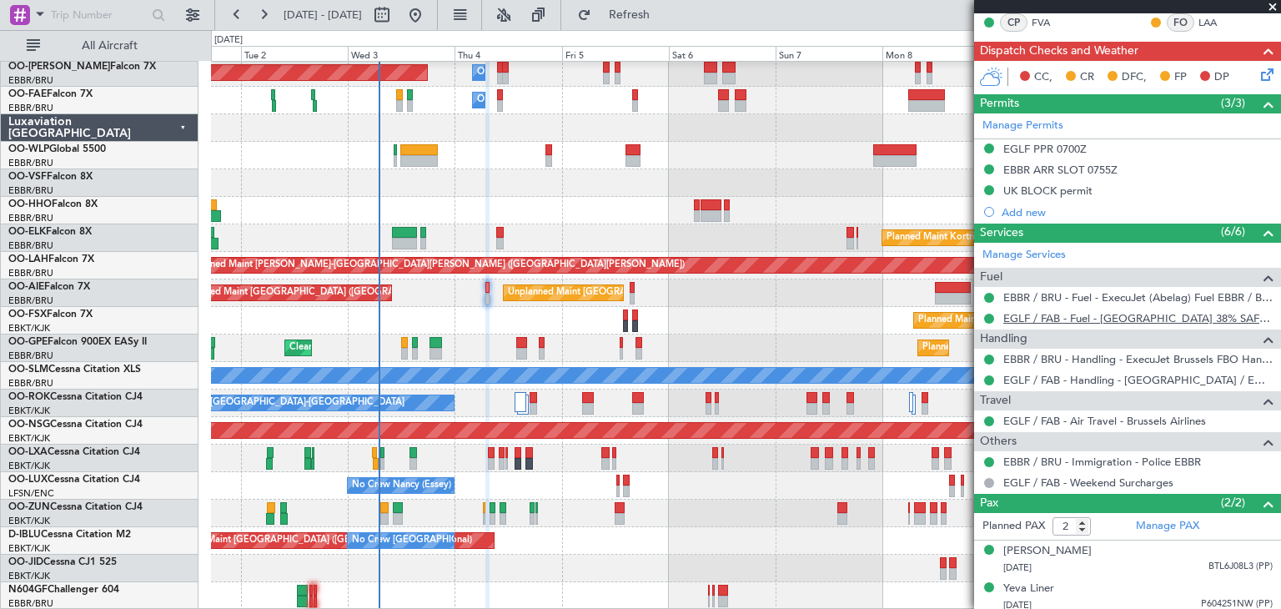
click at [1057, 314] on link "EGLF / FAB - Fuel - [GEOGRAPHIC_DATA] 38% SAF EGLF/FAB" at bounding box center [1137, 318] width 269 height 14
click at [1038, 319] on link "EGLF / FAB - Fuel - [GEOGRAPHIC_DATA] 38% SAF EGLF/FAB" at bounding box center [1137, 318] width 269 height 14
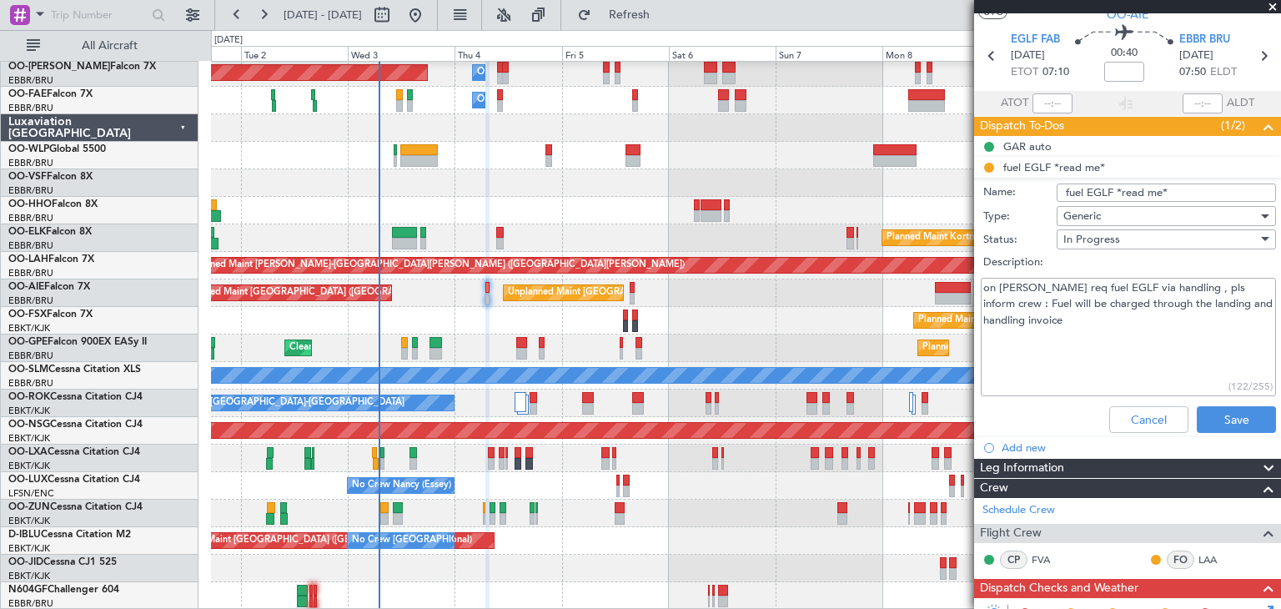
scroll to position [0, 0]
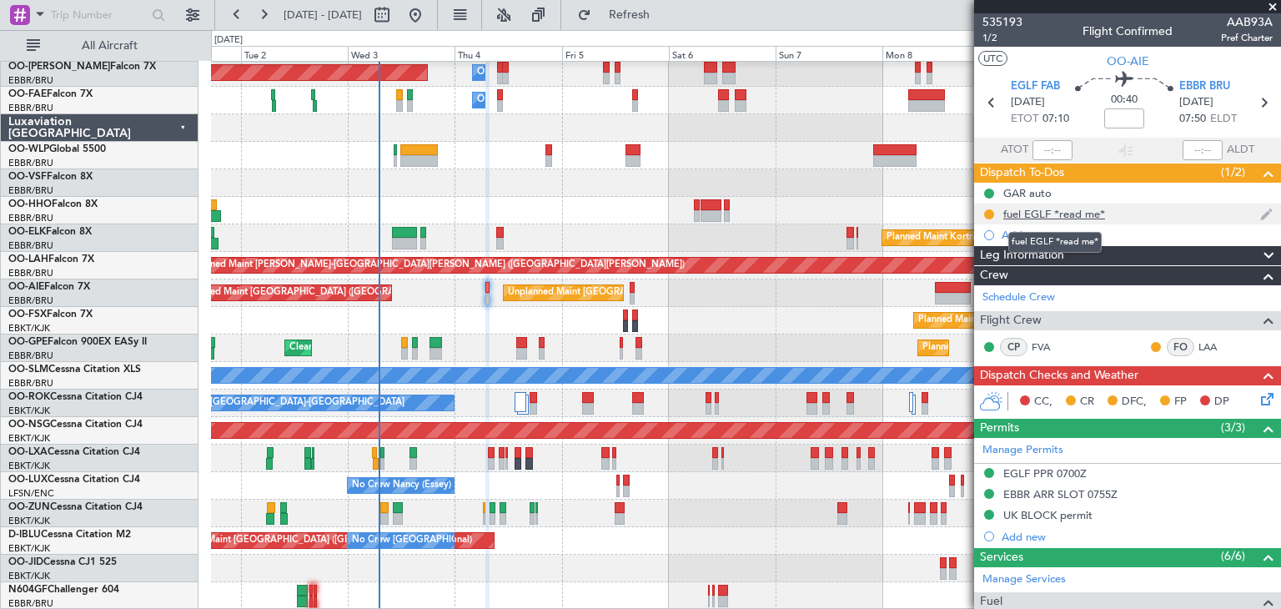
click at [1067, 209] on div "fuel EGLF *read me*" at bounding box center [1054, 214] width 102 height 14
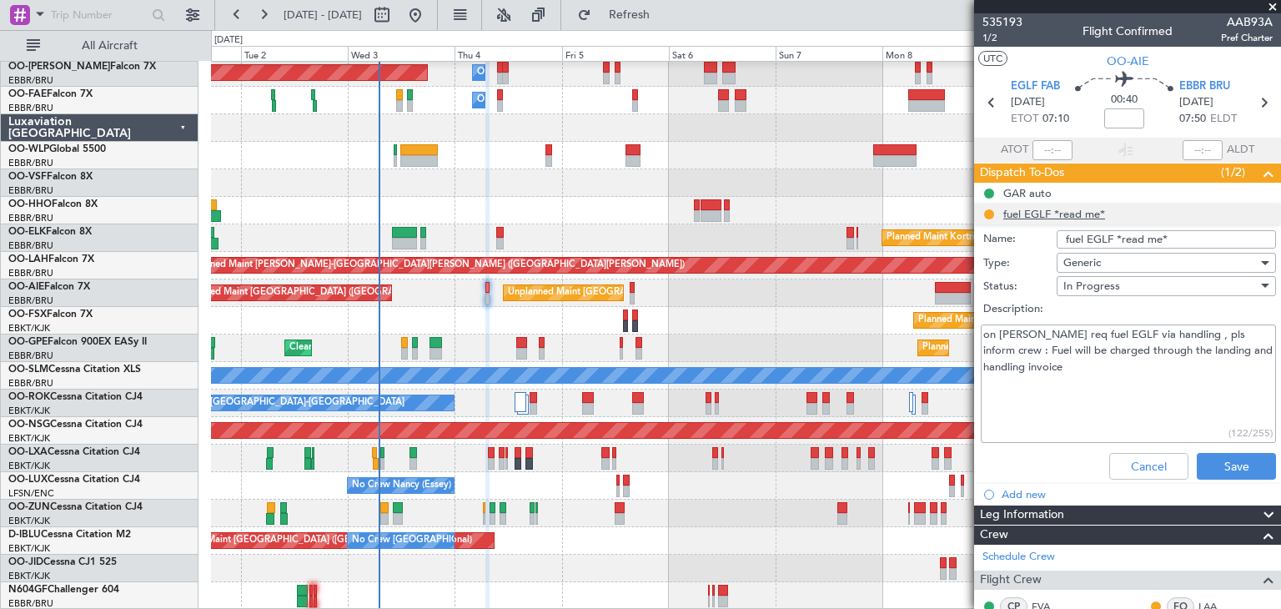
click at [1067, 209] on li "fuel EGLF *read me* Name: fuel EGLF *read me* Type: Generic Status: In Progress…" at bounding box center [1127, 344] width 307 height 283
click at [1131, 466] on button "Cancel" at bounding box center [1148, 466] width 79 height 27
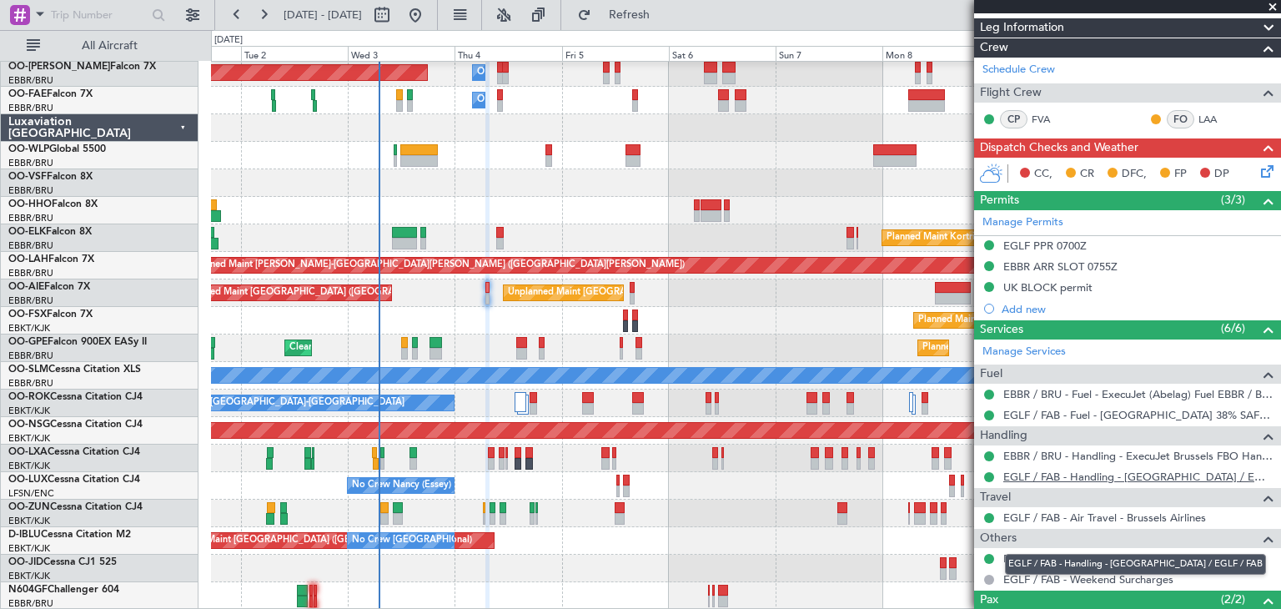
scroll to position [329, 0]
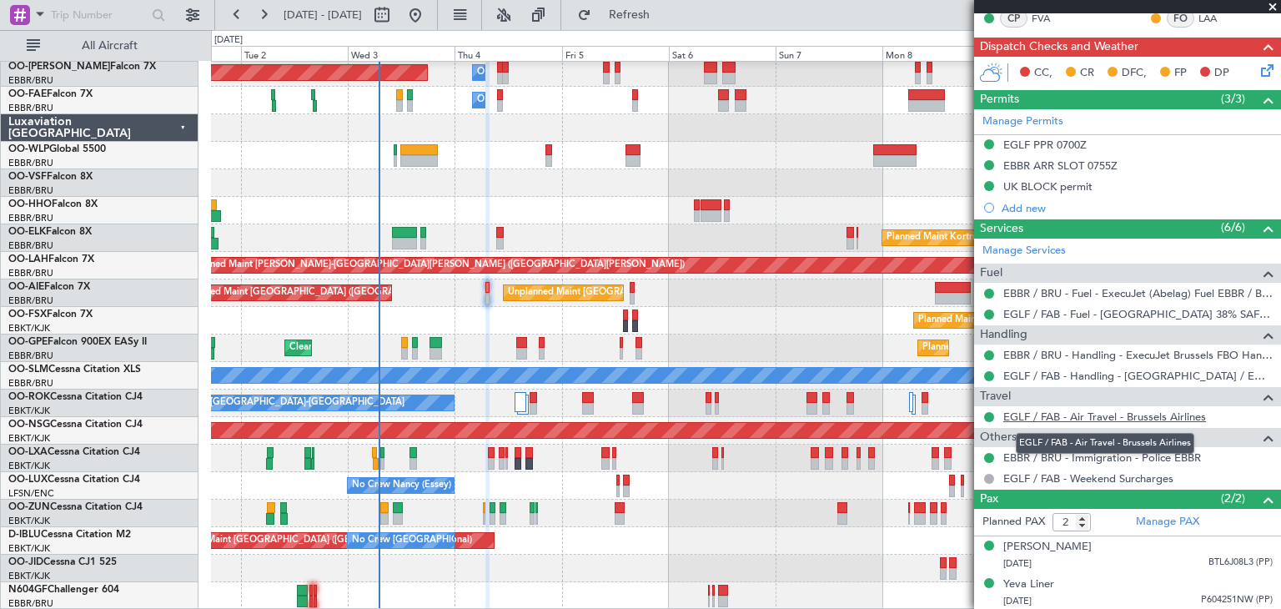
click at [1029, 416] on link "EGLF / FAB - Air Travel - Brussels Airlines" at bounding box center [1104, 416] width 203 height 14
